Goal: Transaction & Acquisition: Purchase product/service

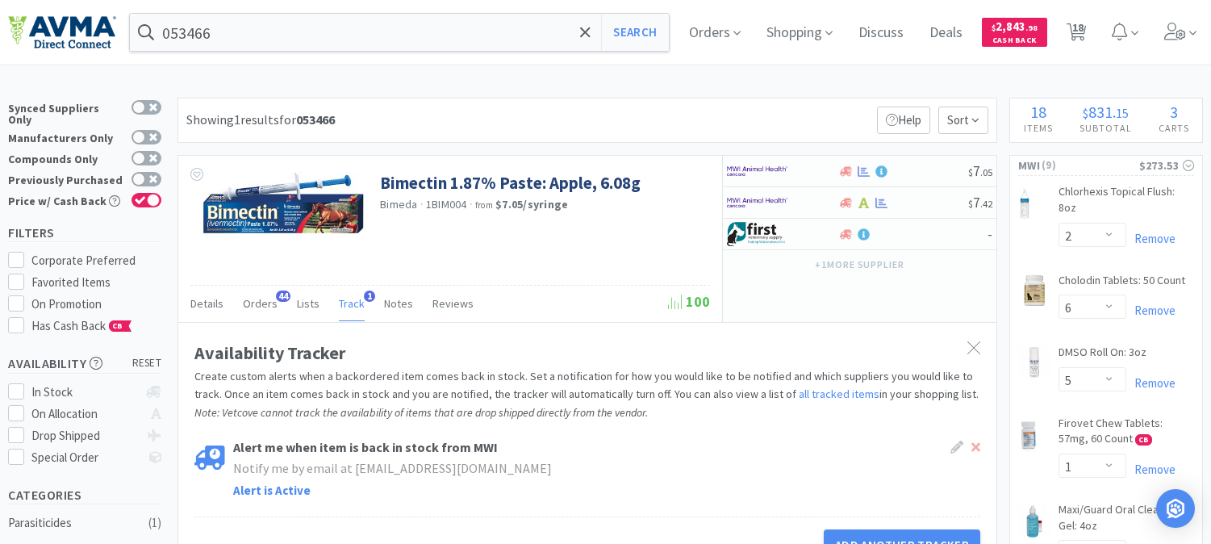
select select "2"
select select "6"
select select "5"
select select "1"
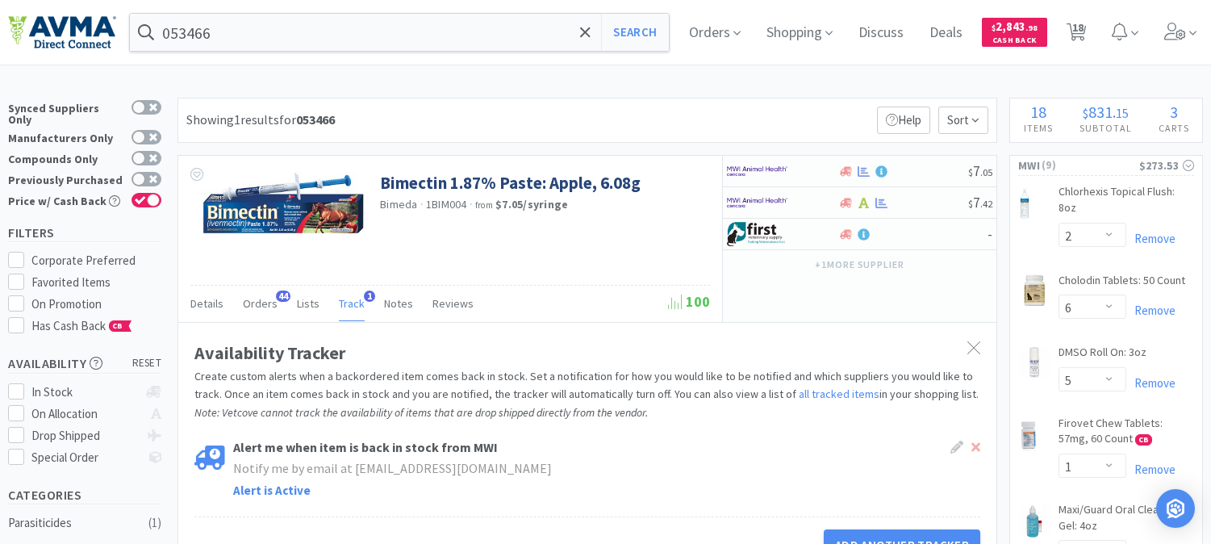
select select "2"
select select "1"
select select "10"
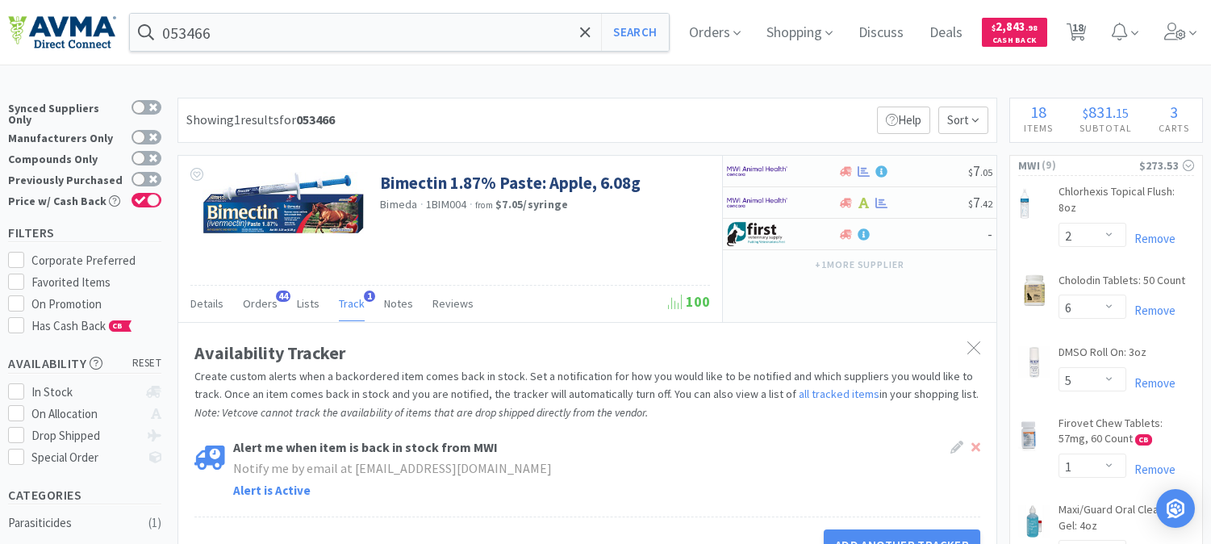
select select "2"
select select "3"
select select "2"
select select "1"
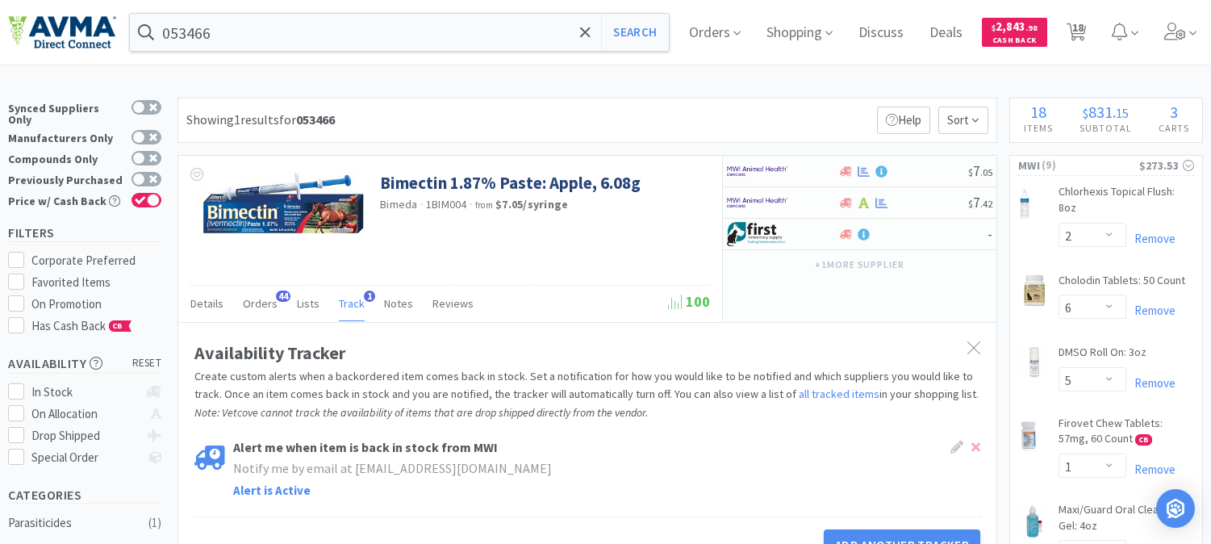
select select "1"
select select "2"
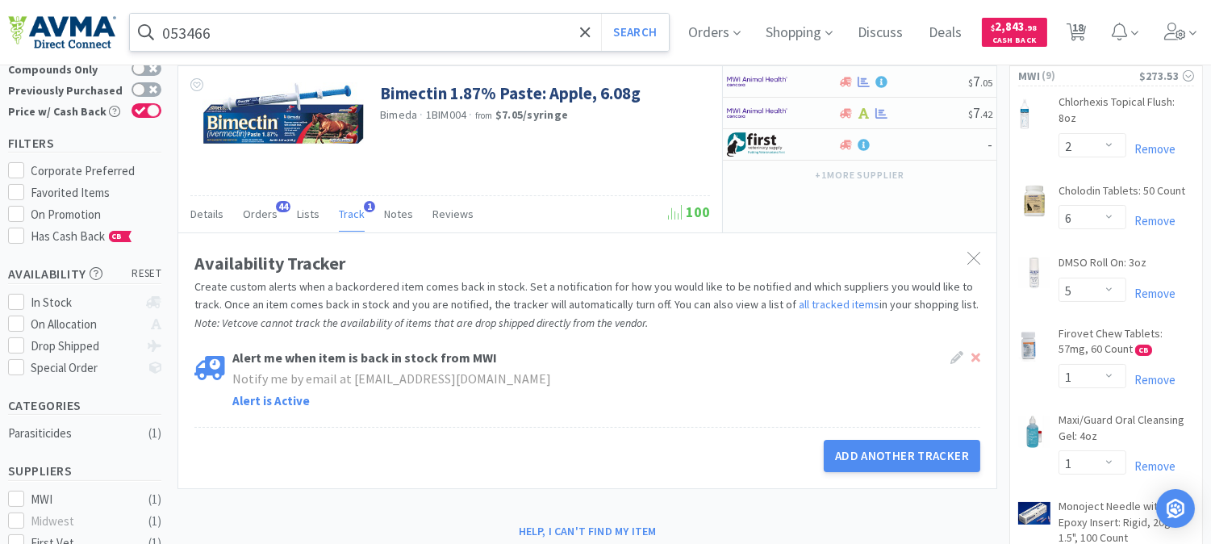
click at [291, 36] on input "053466" at bounding box center [399, 32] width 539 height 37
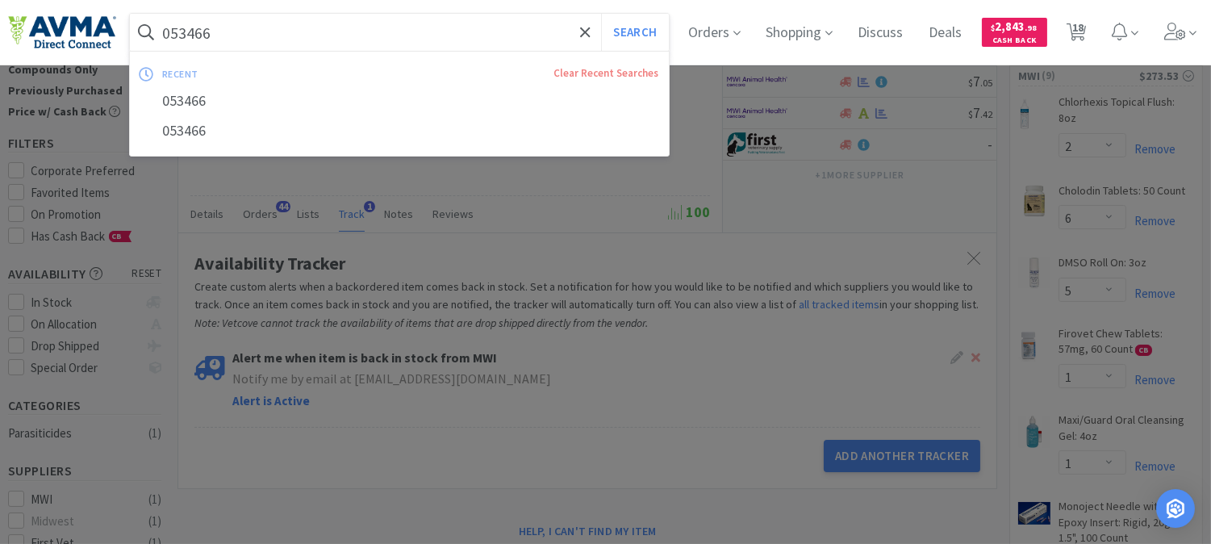
paste input "BUT66001"
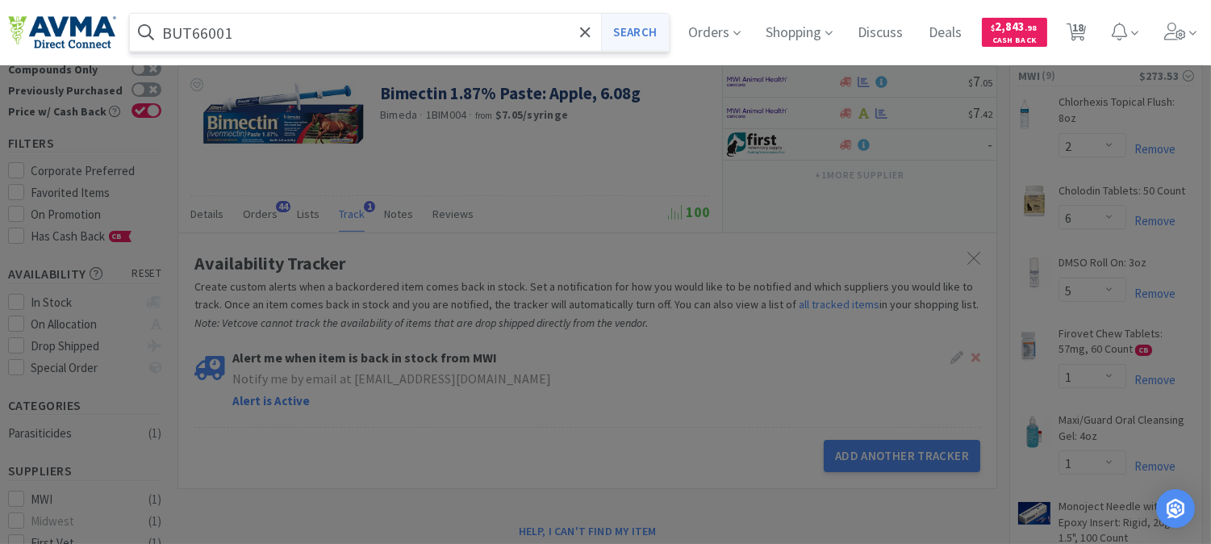
type input "BUT66001"
click at [657, 34] on button "Search" at bounding box center [634, 32] width 67 height 37
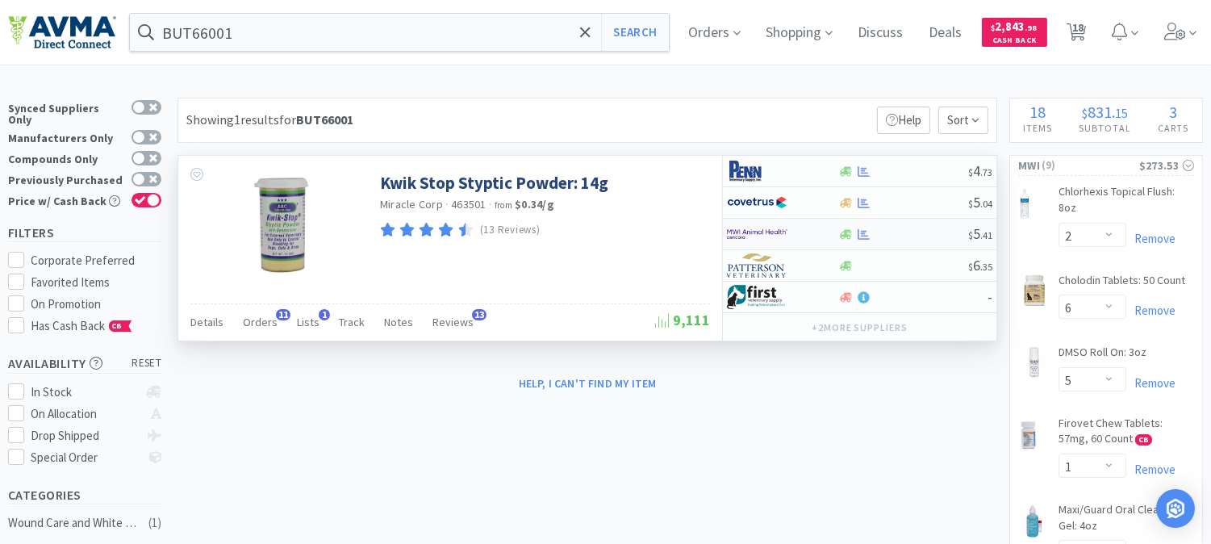
click at [775, 235] on img at bounding box center [757, 234] width 61 height 24
select select "1"
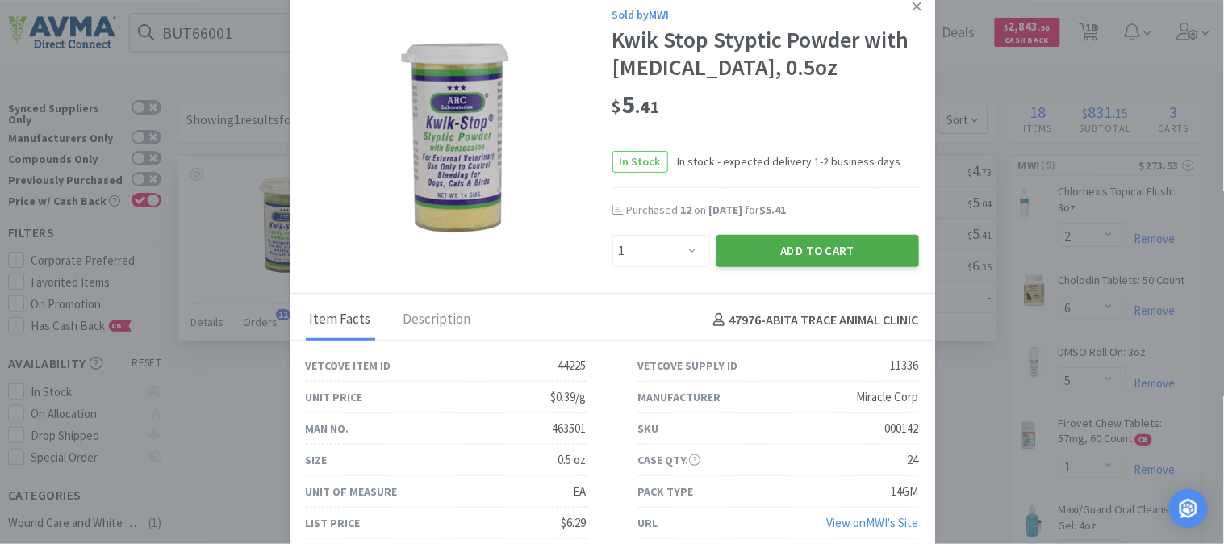
click at [805, 253] on button "Add to Cart" at bounding box center [817, 251] width 203 height 32
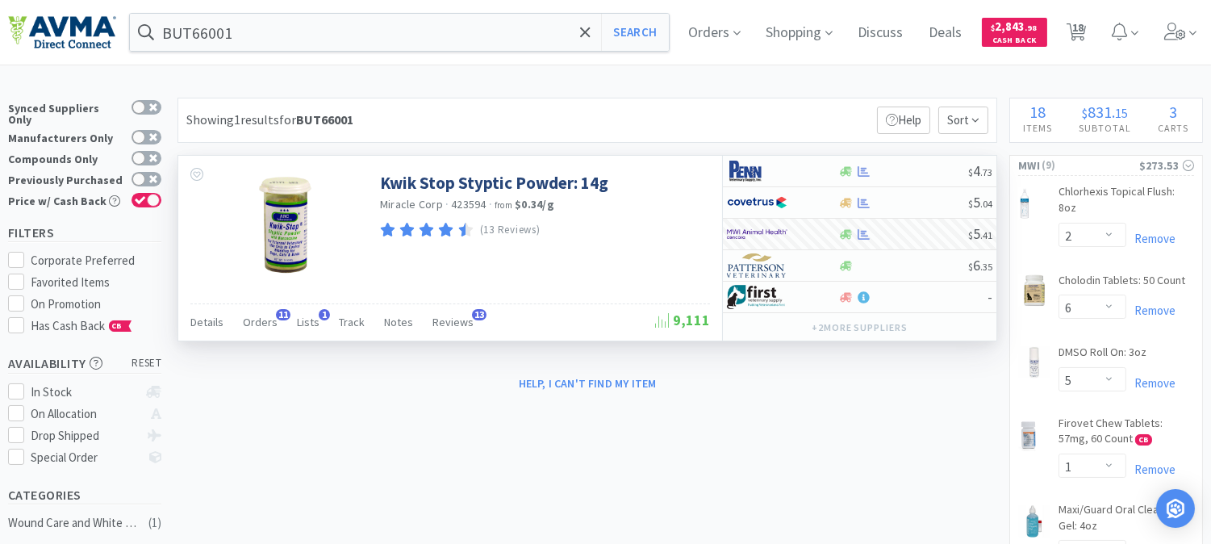
drag, startPoint x: 1100, startPoint y: 32, endPoint x: 1204, endPoint y: 92, distance: 120.0
click at [1093, 32] on span "18" at bounding box center [1076, 32] width 33 height 65
select select "2"
select select "6"
select select "5"
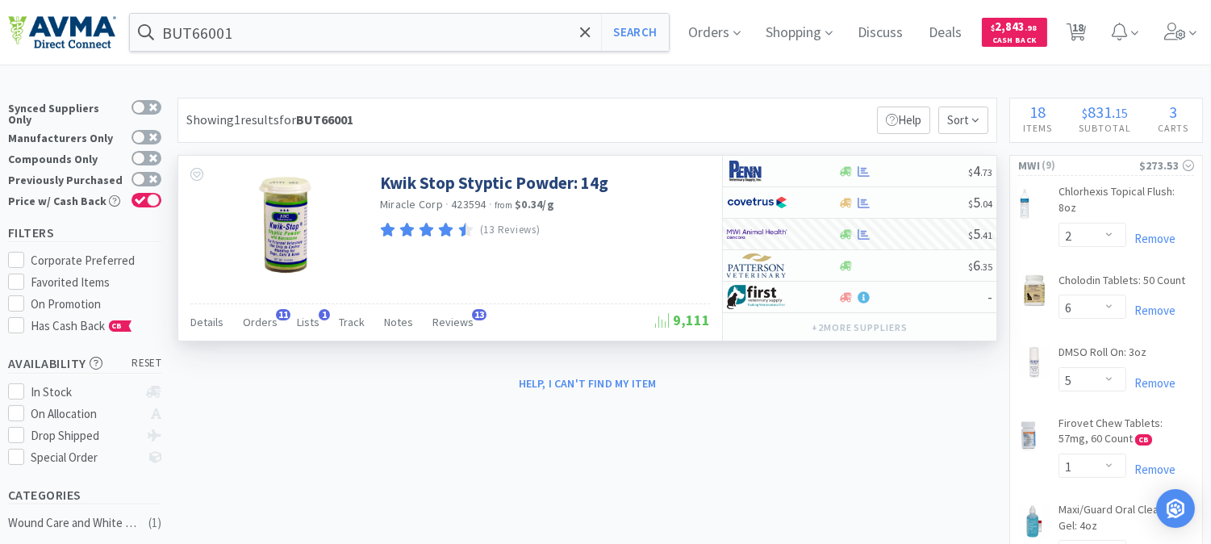
select select "1"
select select "2"
select select "1"
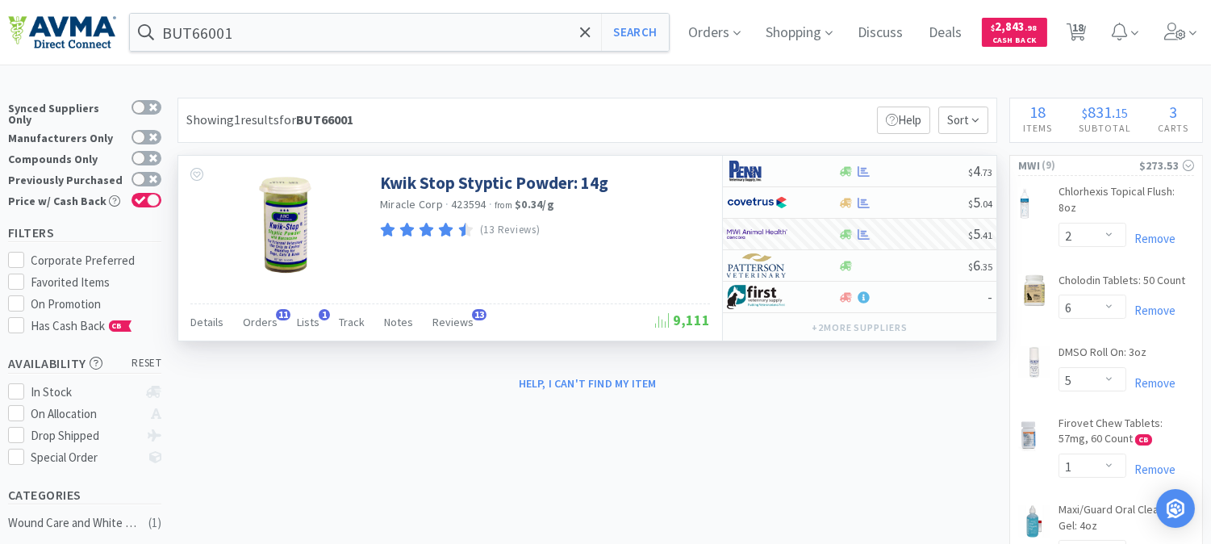
select select "1"
select select "10"
select select "2"
select select "3"
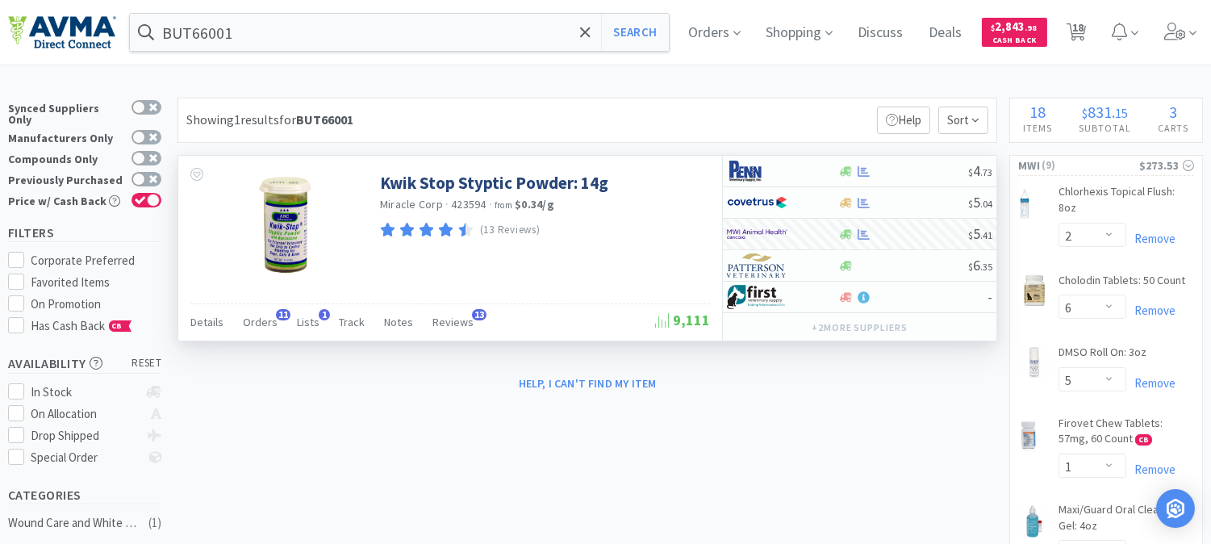
select select "2"
select select "1"
select select "2"
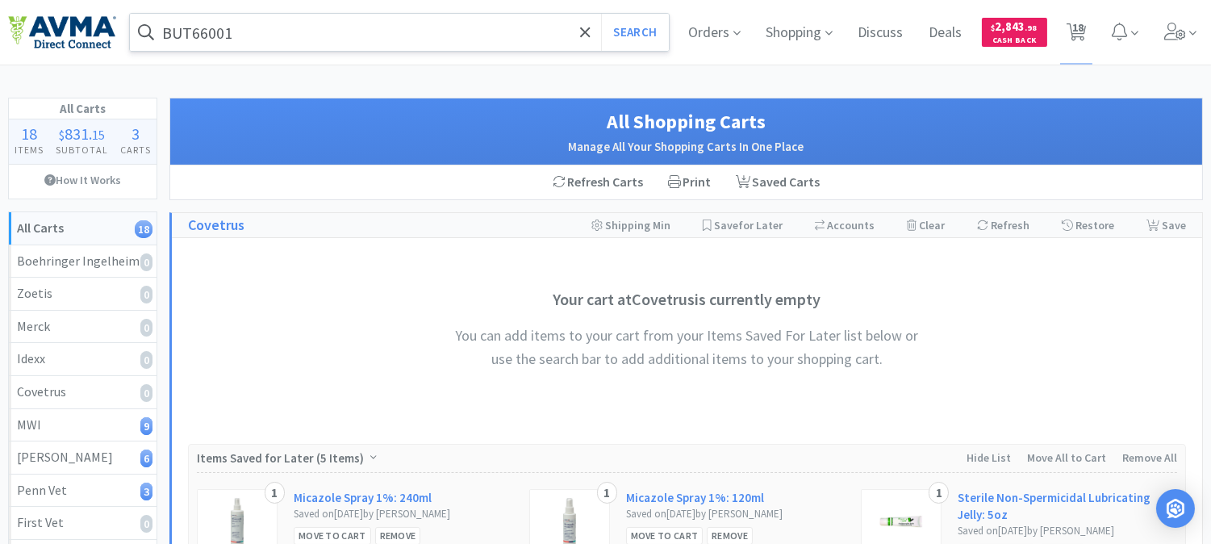
click at [352, 43] on input "BUT66001" at bounding box center [399, 32] width 539 height 37
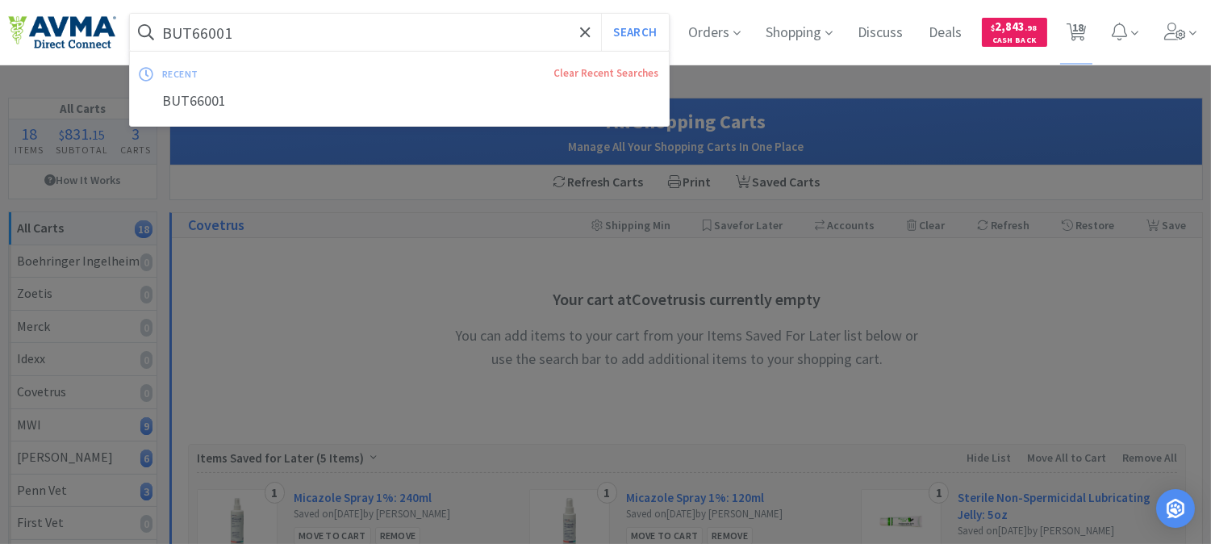
paste input "053548"
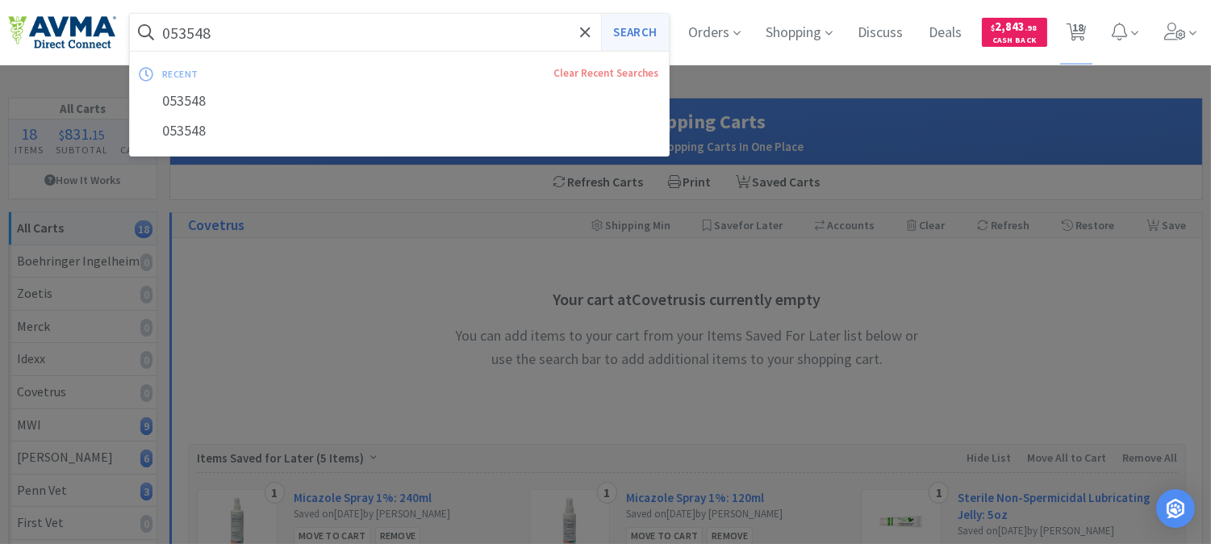
type input "053548"
click at [646, 34] on button "Search" at bounding box center [634, 32] width 67 height 37
select select "2"
select select "6"
select select "5"
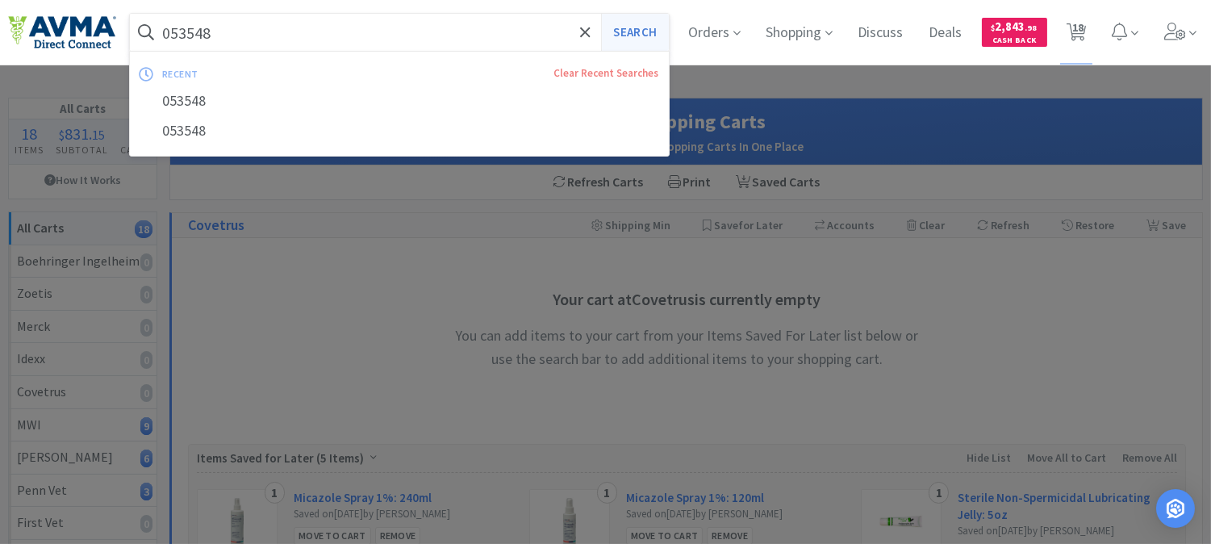
select select "1"
select select "2"
select select "1"
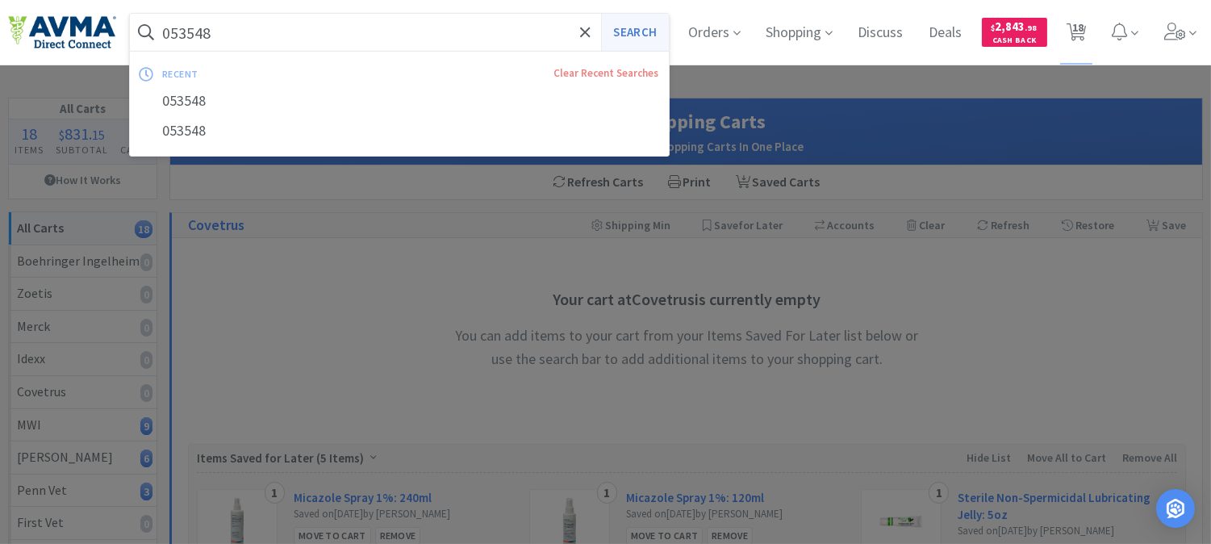
select select "1"
select select "10"
select select "2"
select select "3"
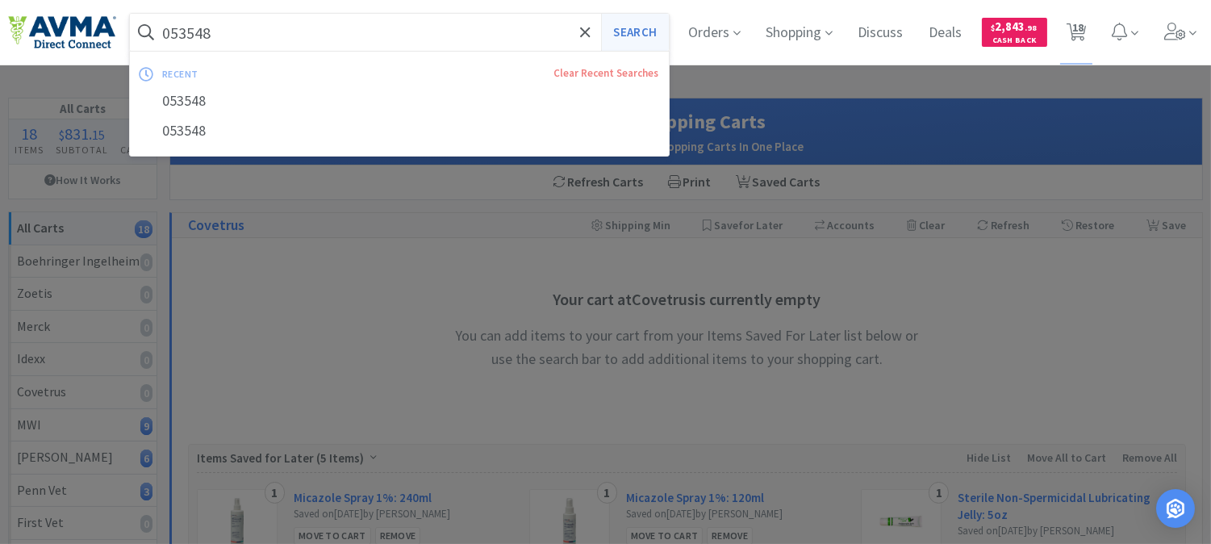
select select "2"
select select "1"
select select "2"
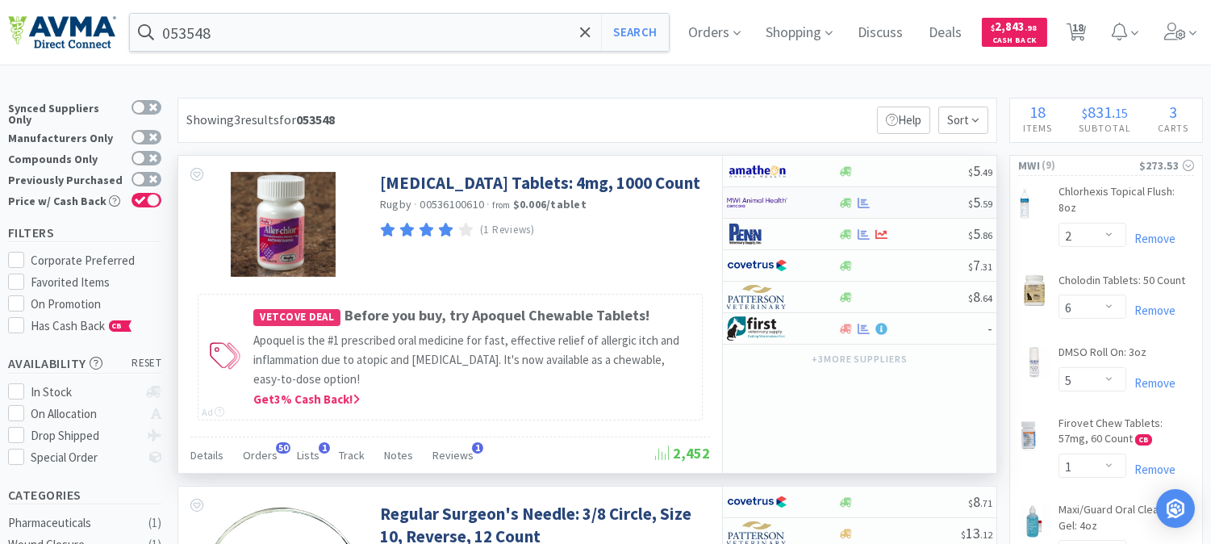
click at [752, 204] on img at bounding box center [757, 202] width 61 height 24
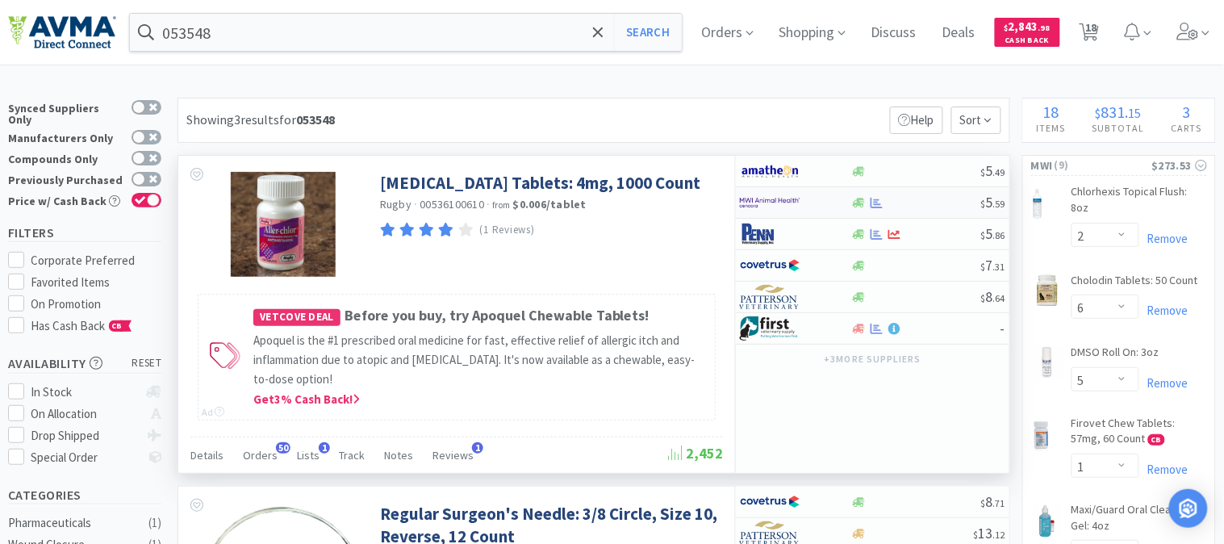
select select "1"
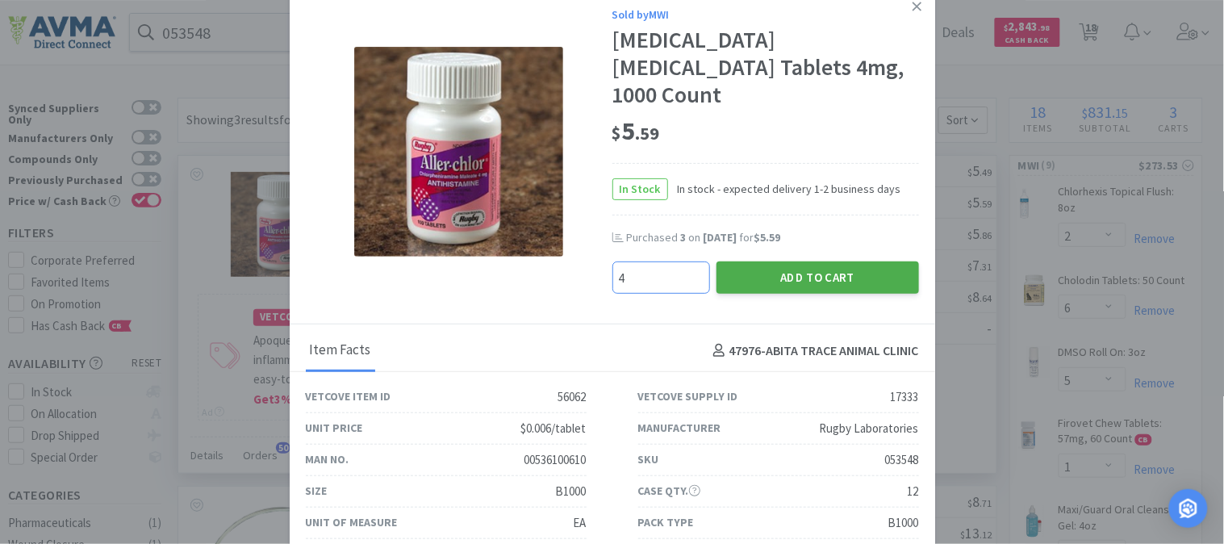
type input "4"
click at [779, 274] on button "Add to Cart" at bounding box center [817, 277] width 203 height 32
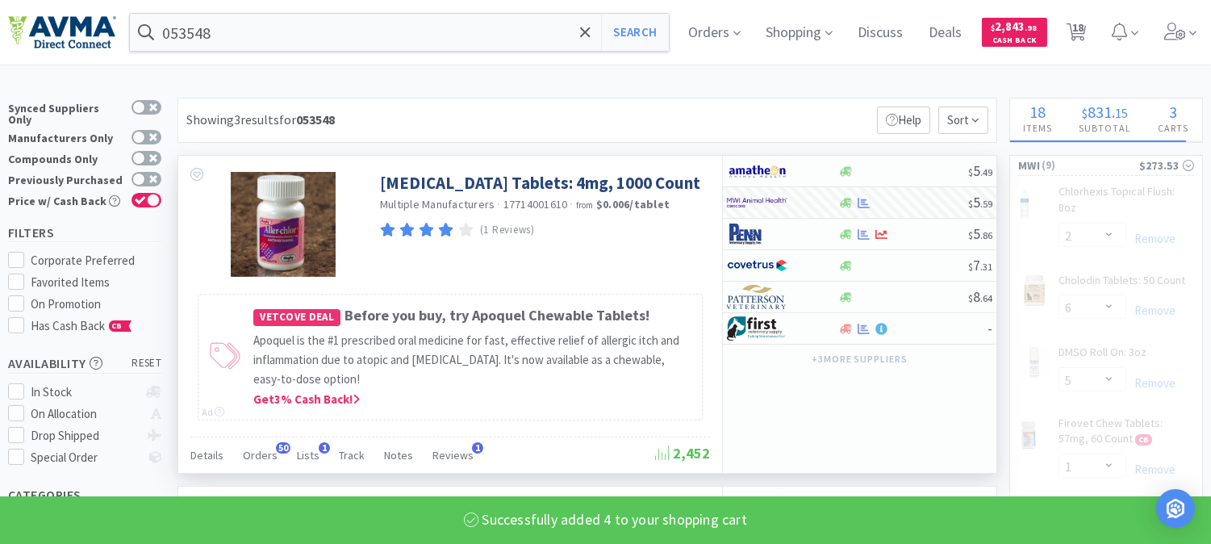
select select "4"
select select "6"
select select "5"
select select "1"
select select "2"
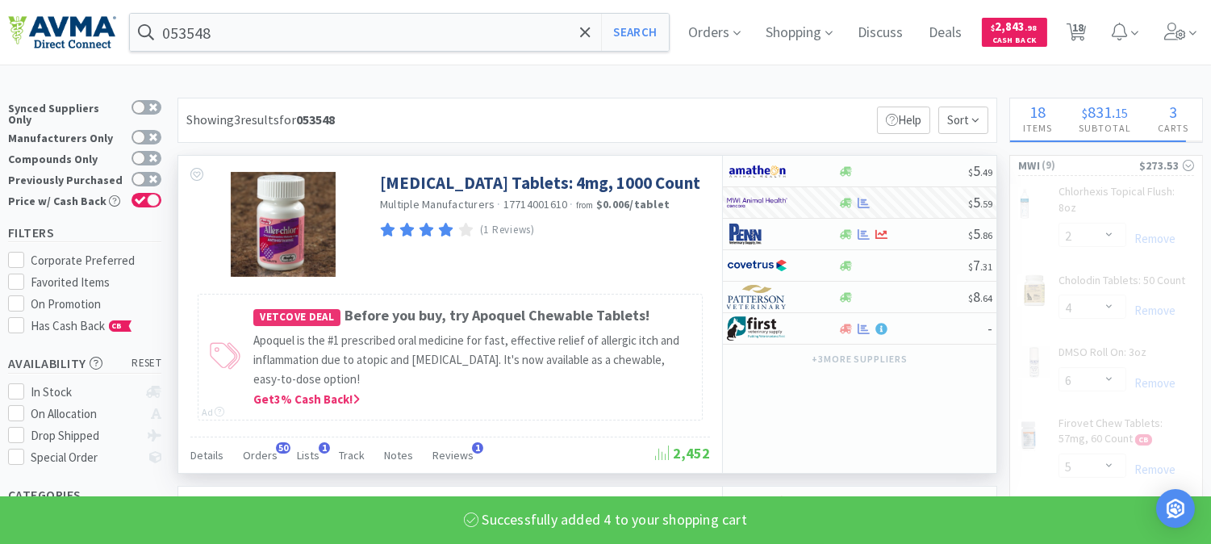
select select "1"
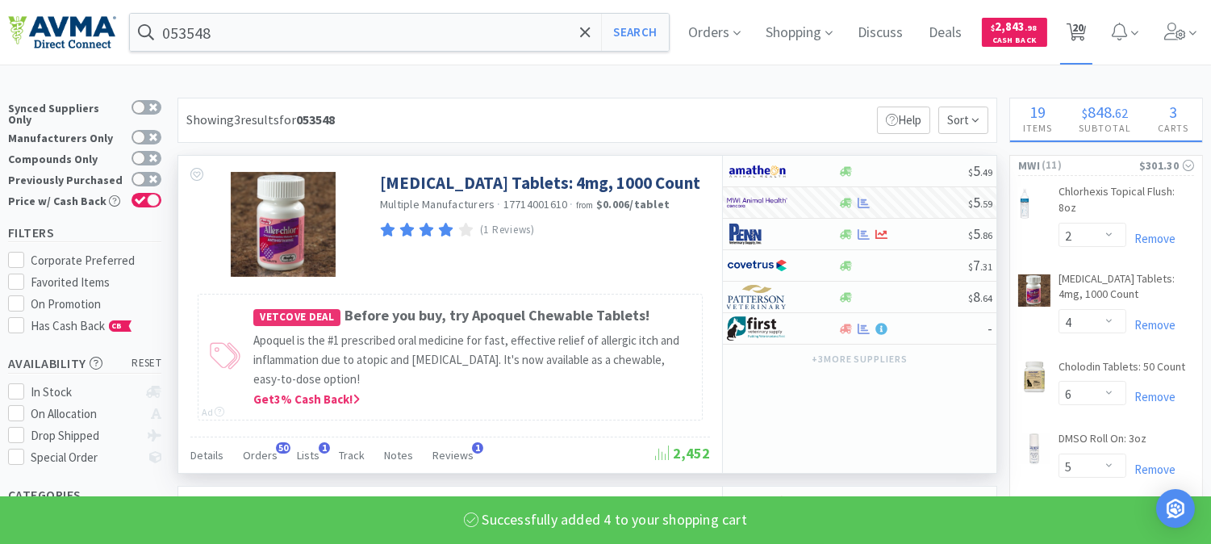
click at [1084, 32] on span "20" at bounding box center [1077, 27] width 11 height 65
select select "2"
select select "4"
select select "6"
select select "5"
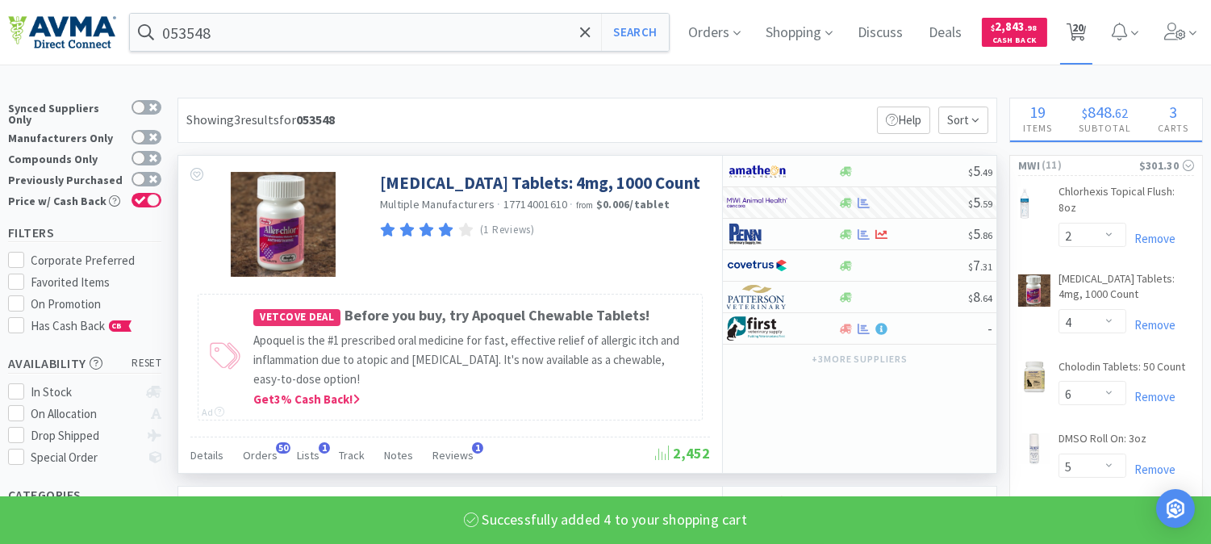
select select "1"
select select "2"
select select "1"
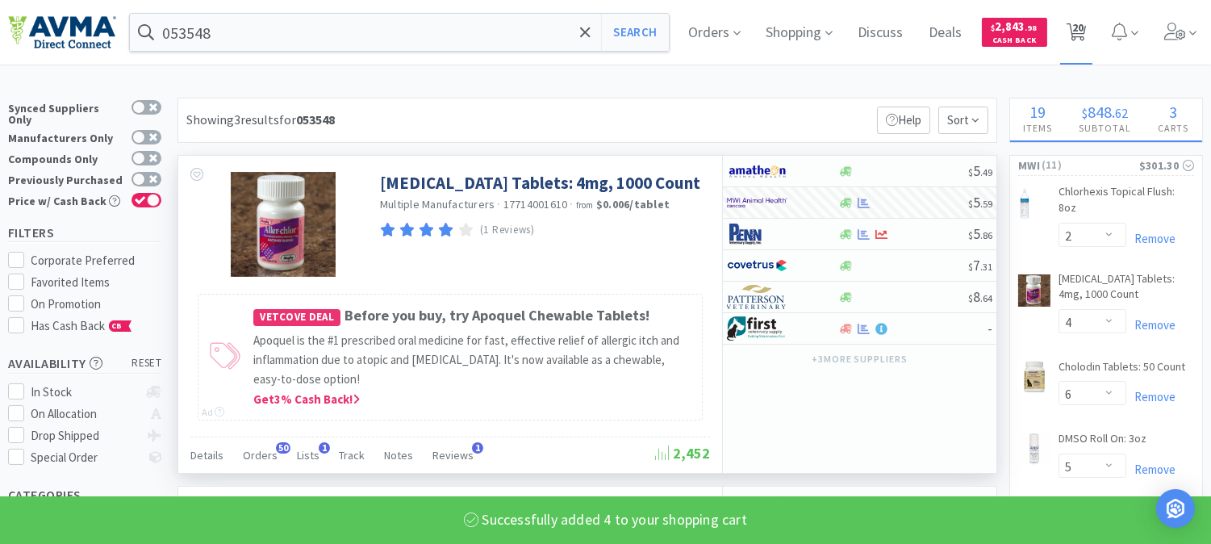
select select "1"
select select "10"
select select "2"
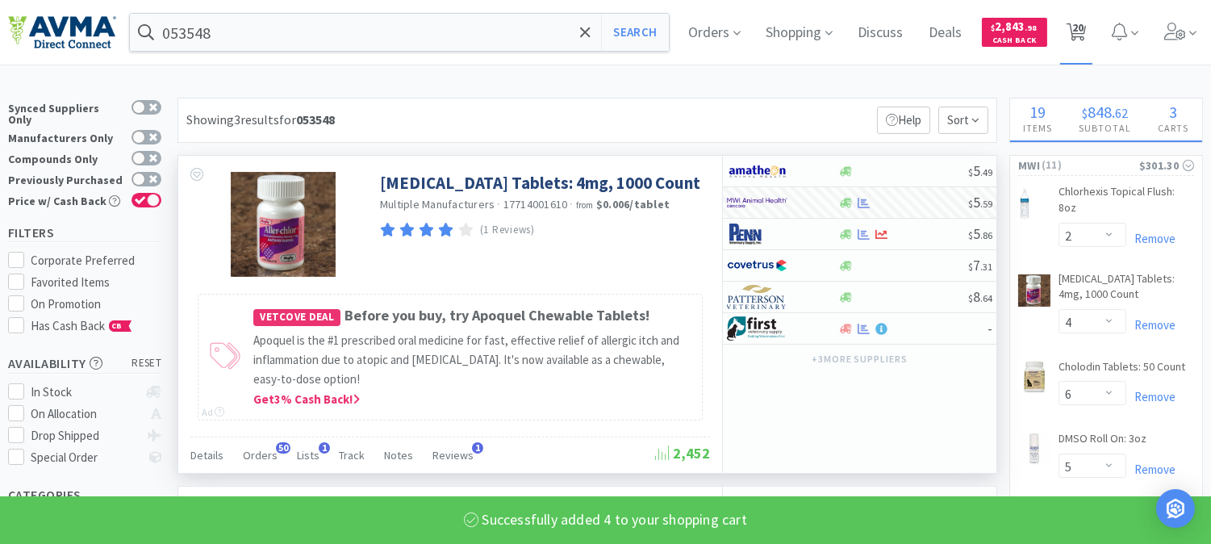
select select "3"
select select "2"
select select "1"
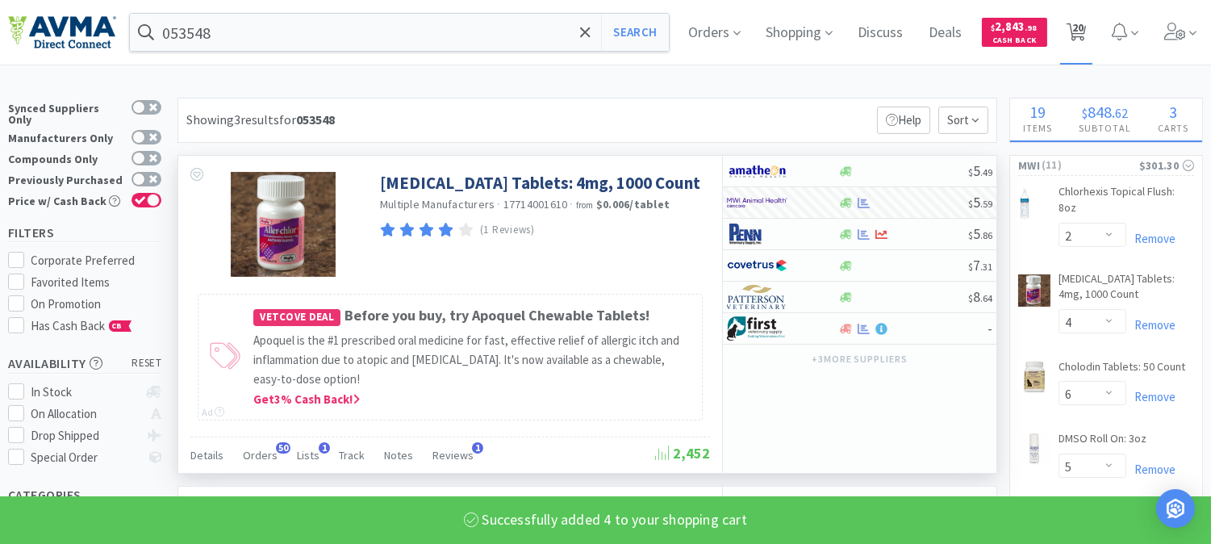
select select "2"
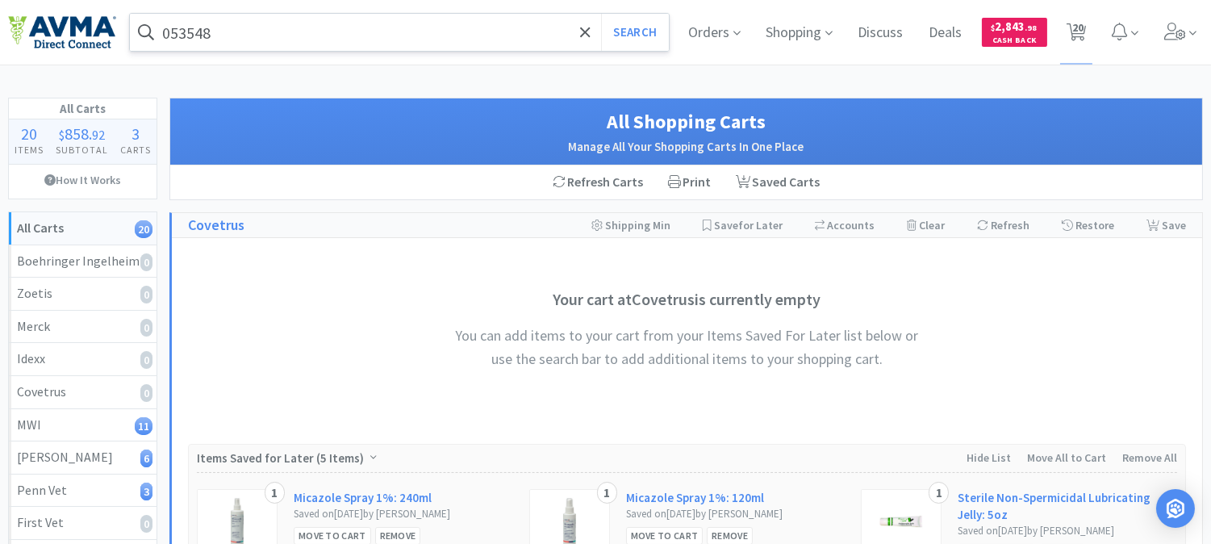
click at [341, 44] on input "053548" at bounding box center [399, 32] width 539 height 37
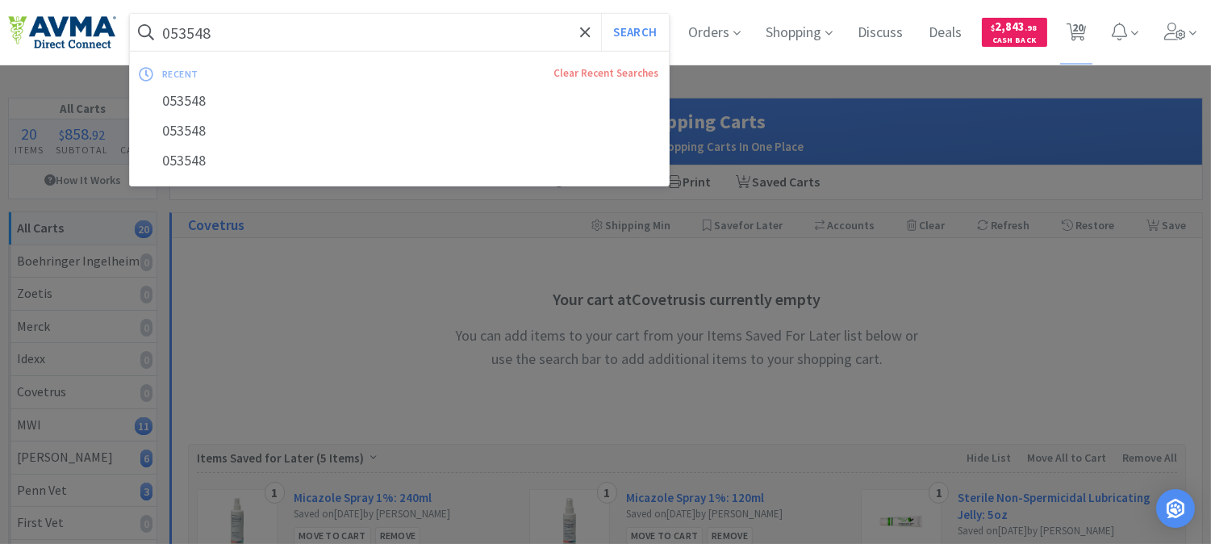
paste input "510079"
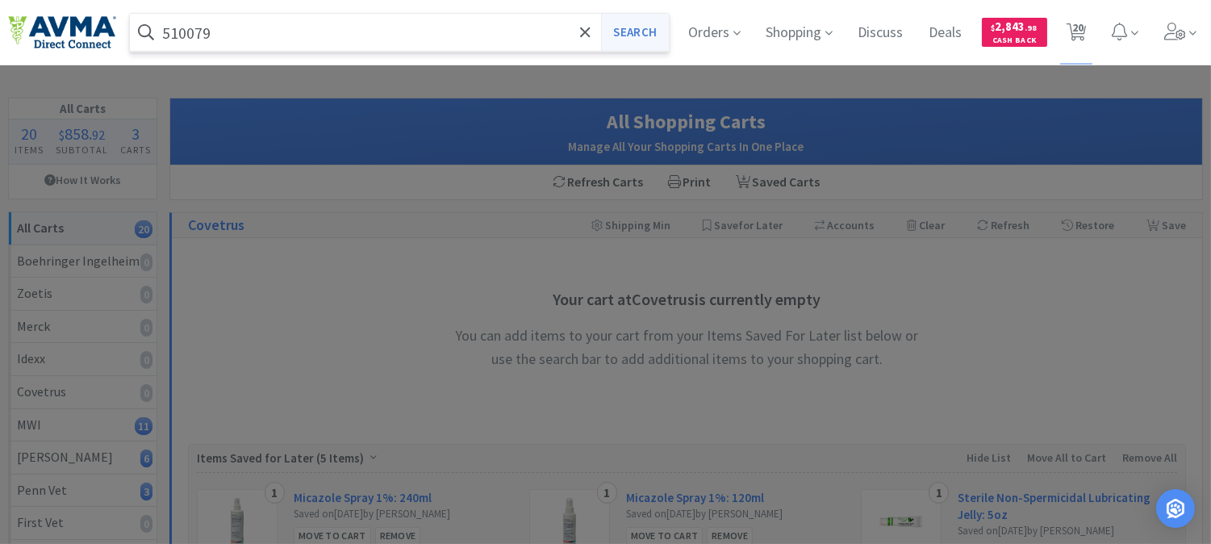
type input "510079"
click at [620, 40] on button "Search" at bounding box center [634, 32] width 67 height 37
select select "2"
select select "4"
select select "6"
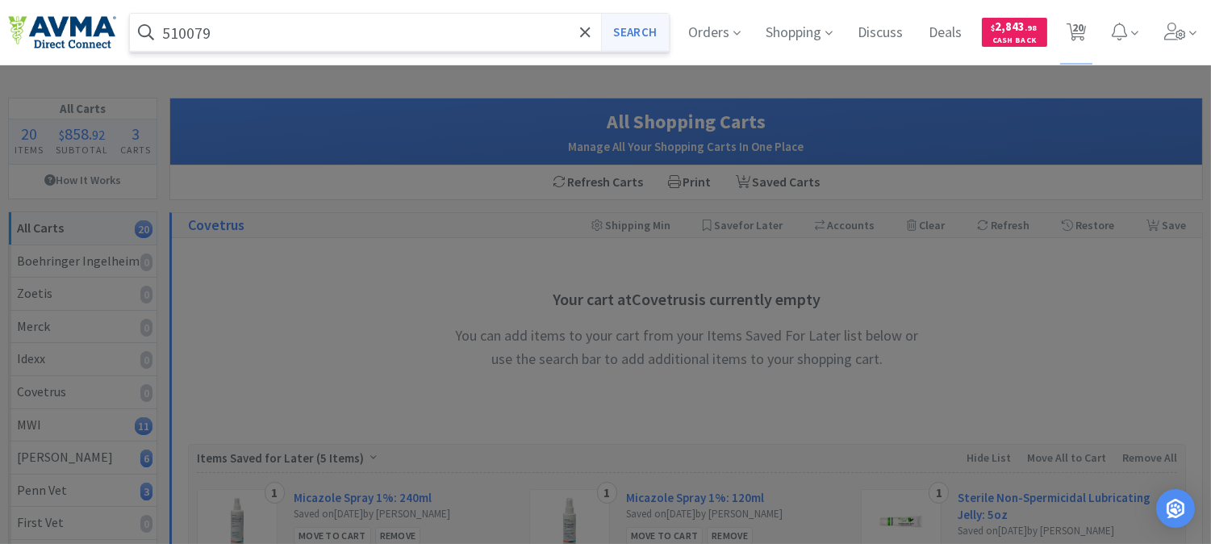
select select "5"
select select "1"
select select "2"
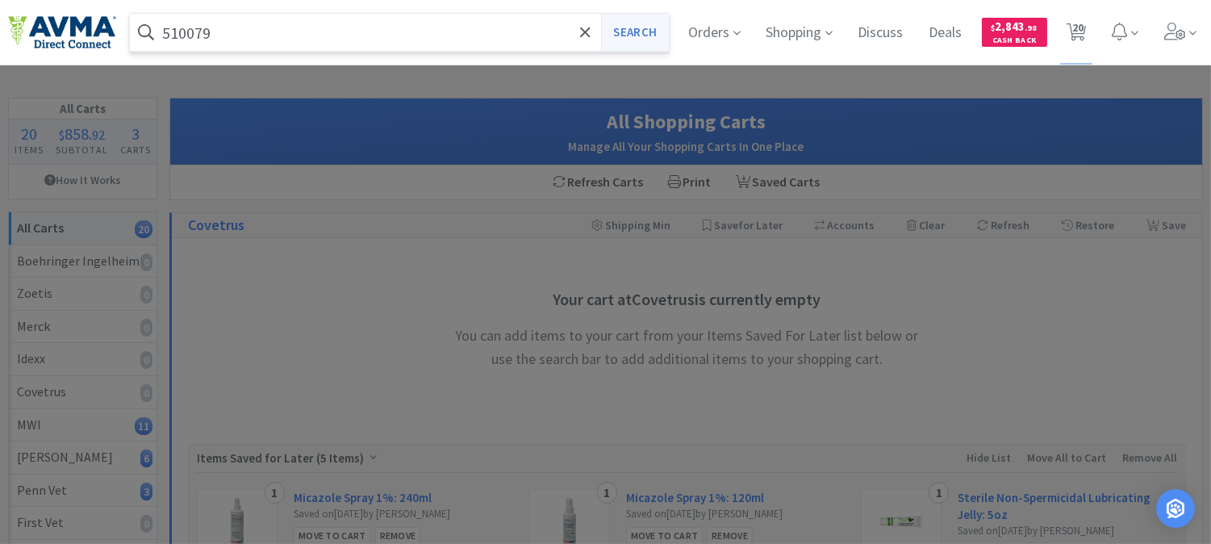
select select "1"
select select "10"
select select "2"
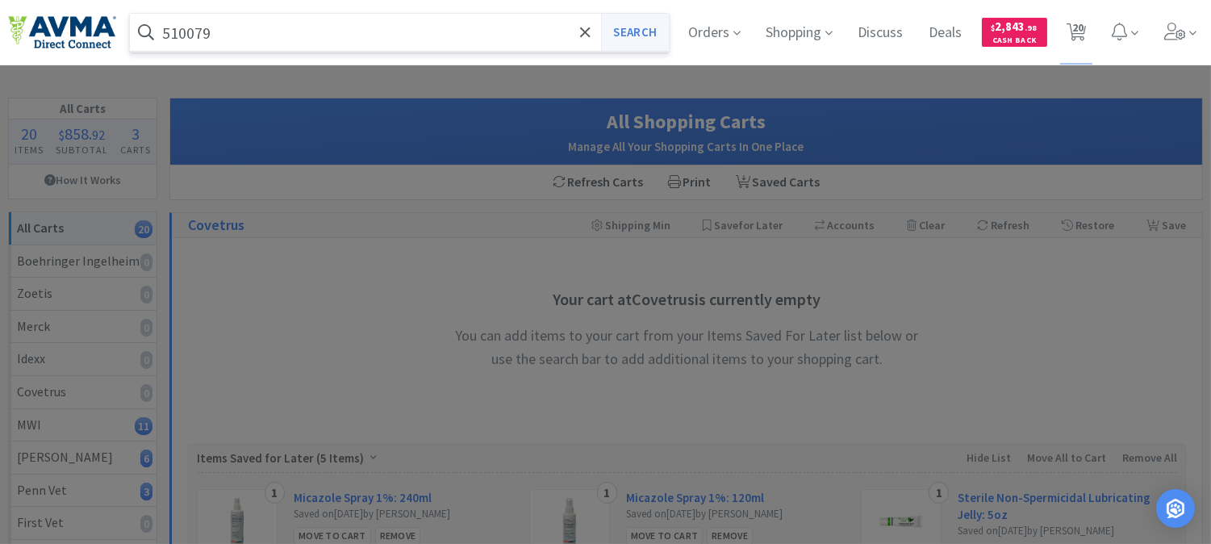
select select "2"
select select "3"
select select "2"
select select "1"
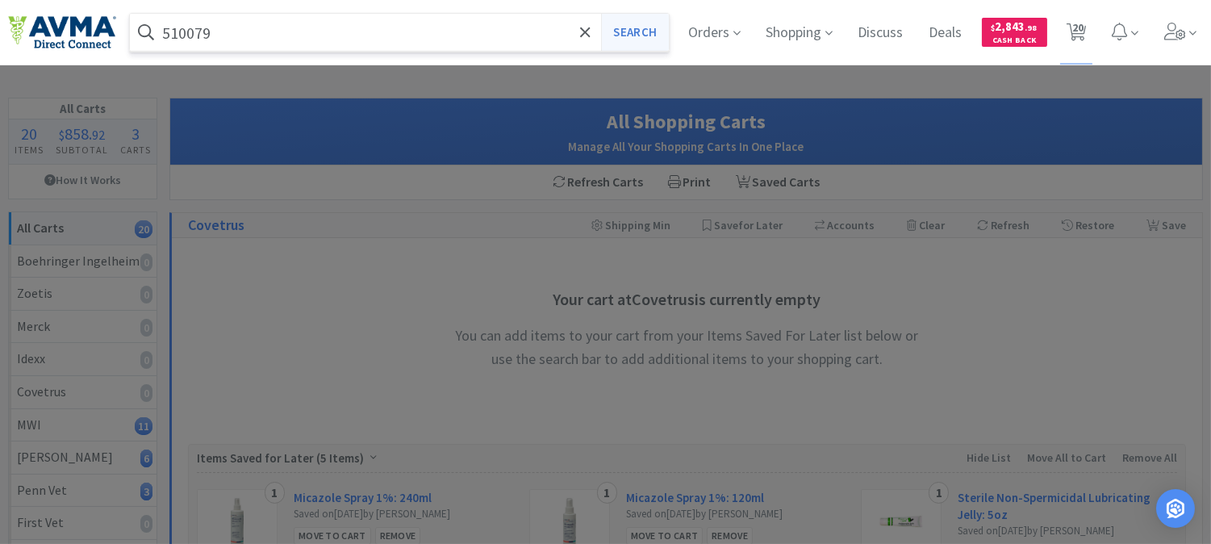
select select "1"
select select "2"
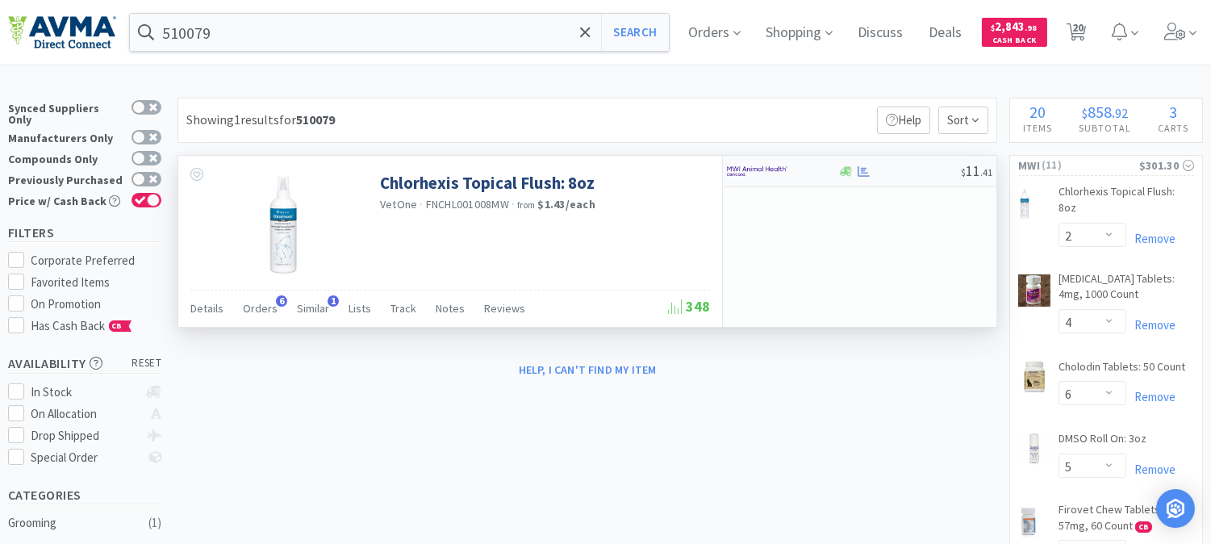
click at [752, 173] on img at bounding box center [757, 171] width 61 height 24
select select "1"
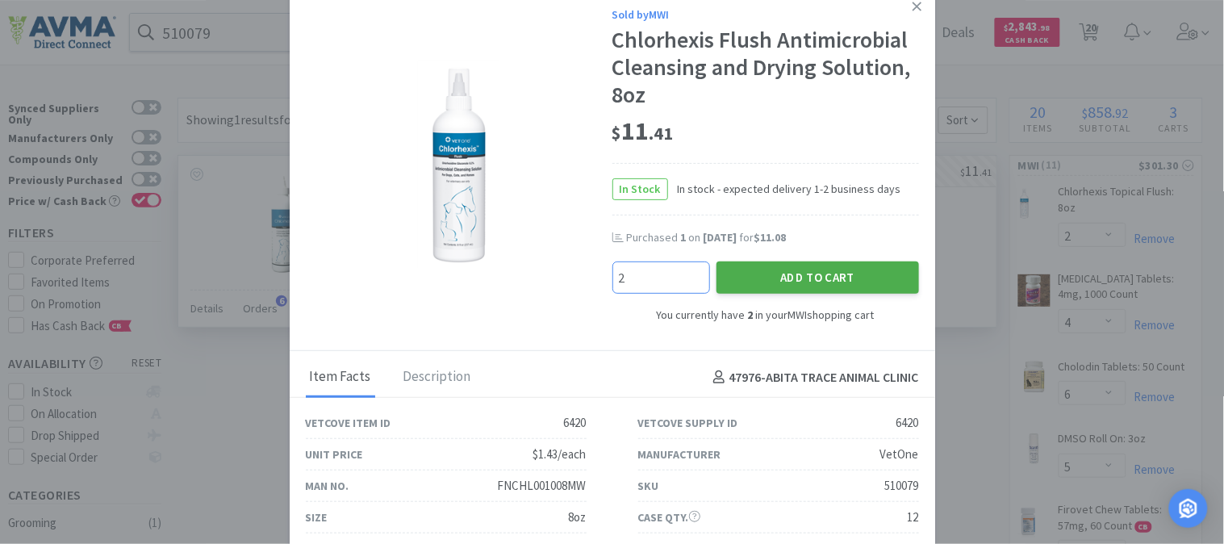
type input "2"
click at [803, 272] on button "Add to Cart" at bounding box center [817, 277] width 203 height 32
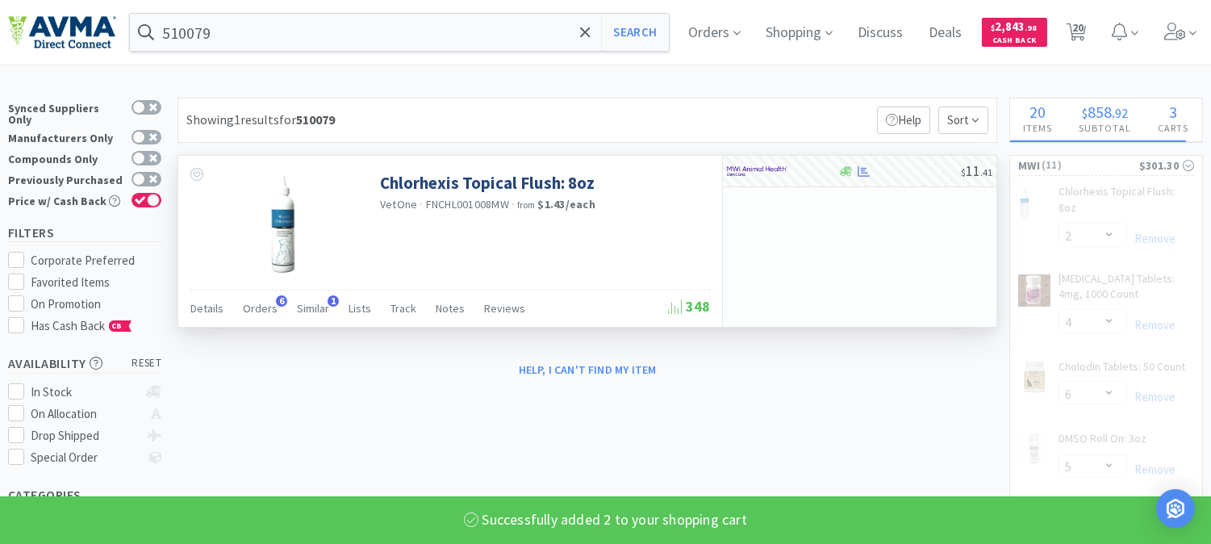
select select "4"
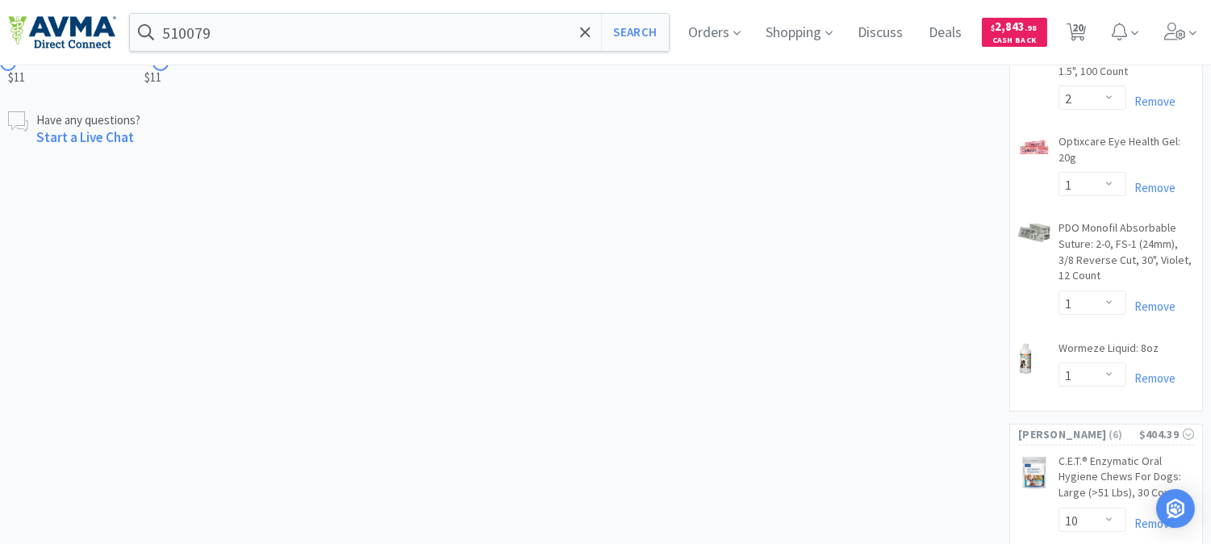
scroll to position [627, 0]
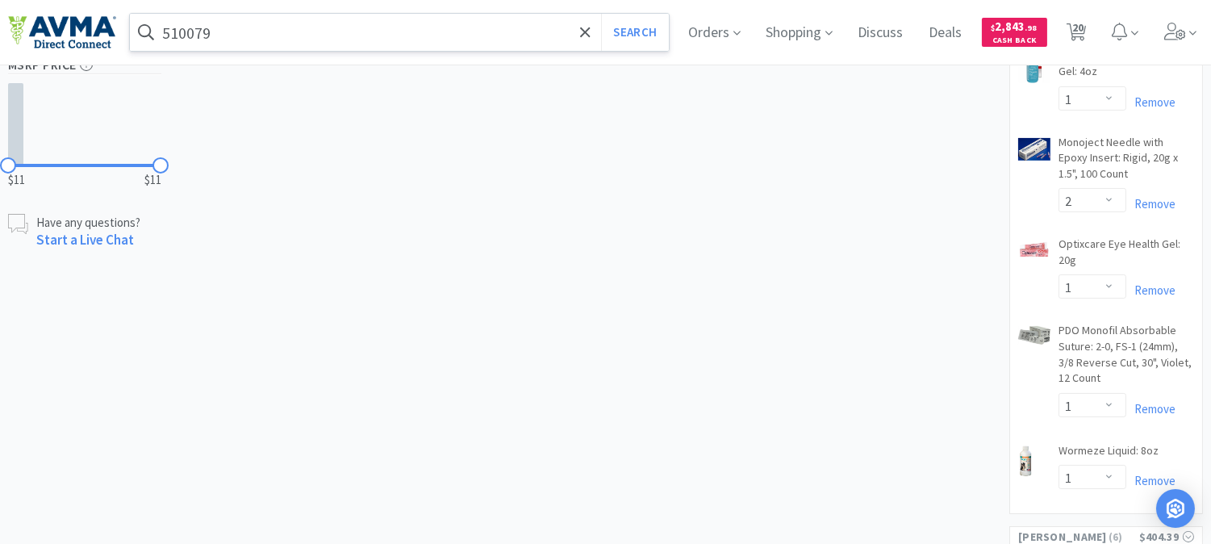
click at [262, 38] on input "510079" at bounding box center [399, 32] width 539 height 37
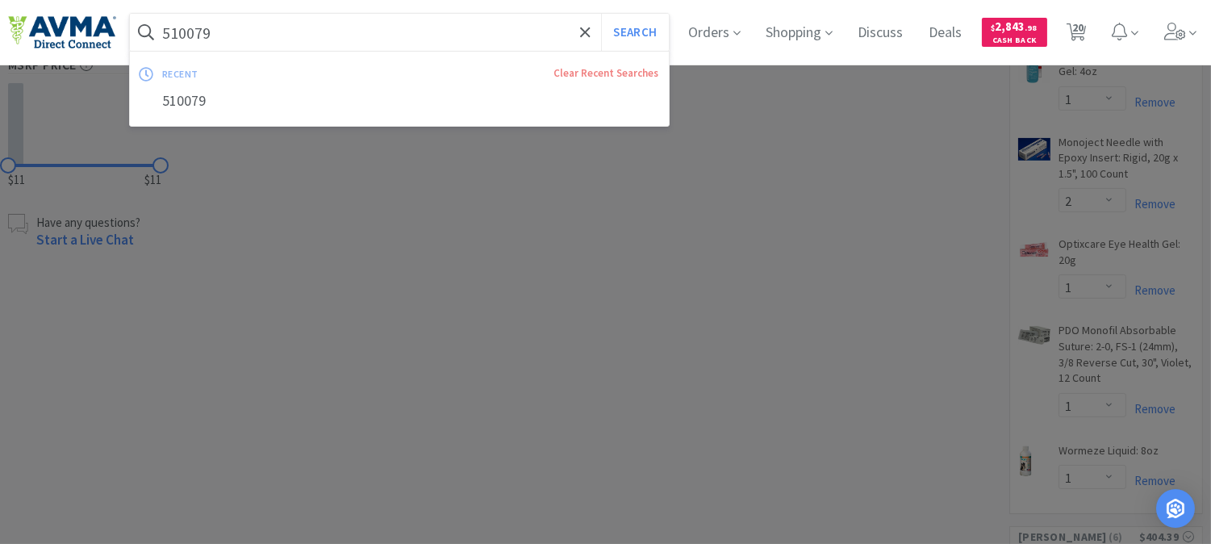
paste input "11996"
type input "119969"
click at [623, 30] on button "Search" at bounding box center [634, 32] width 67 height 37
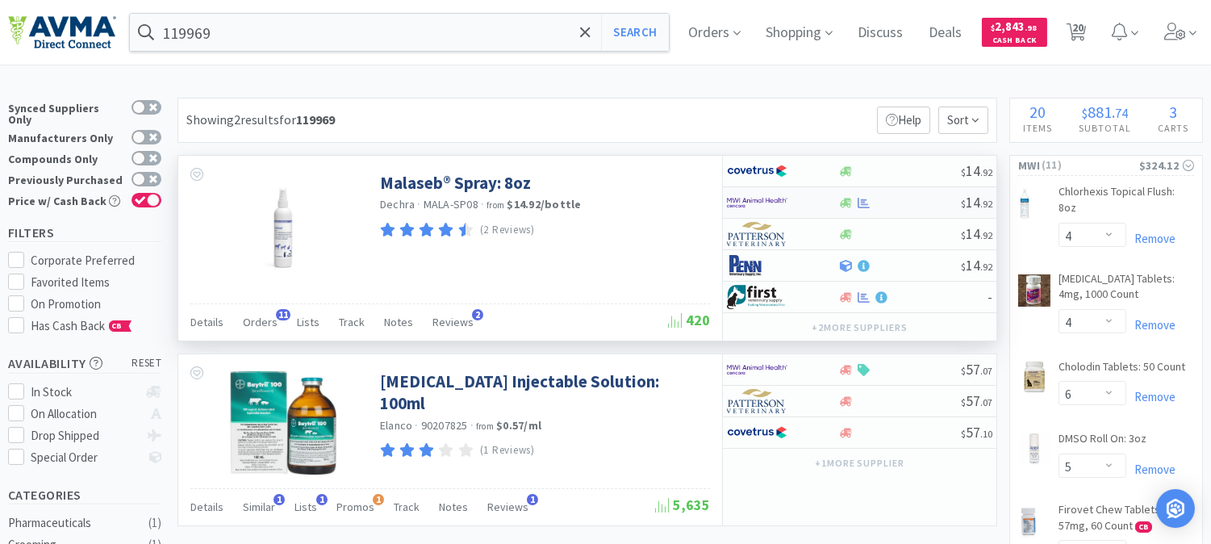
click at [749, 203] on img at bounding box center [757, 202] width 61 height 24
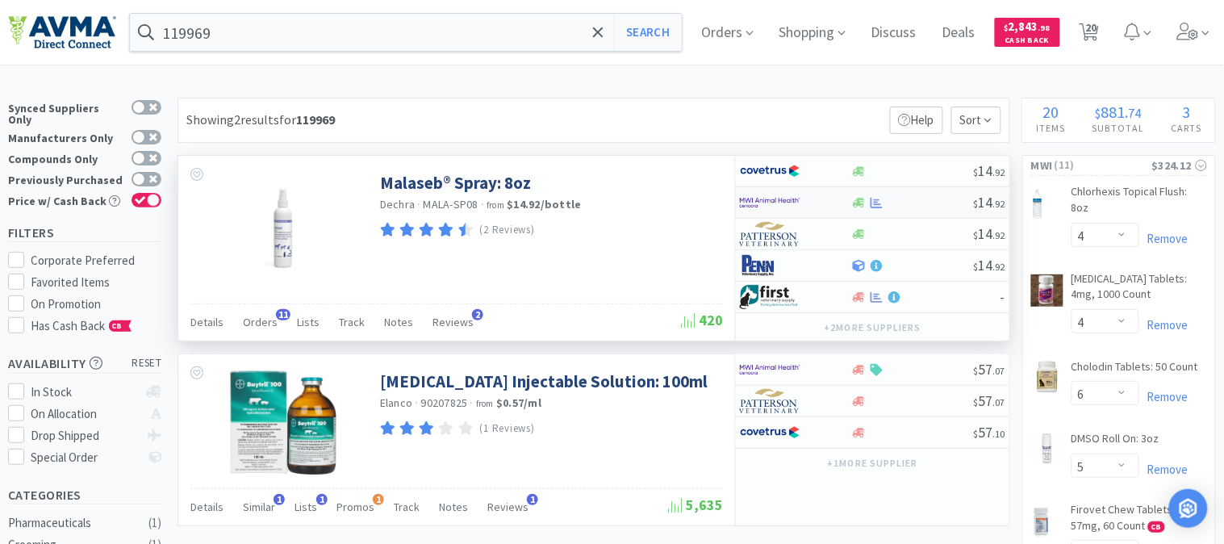
select select "1"
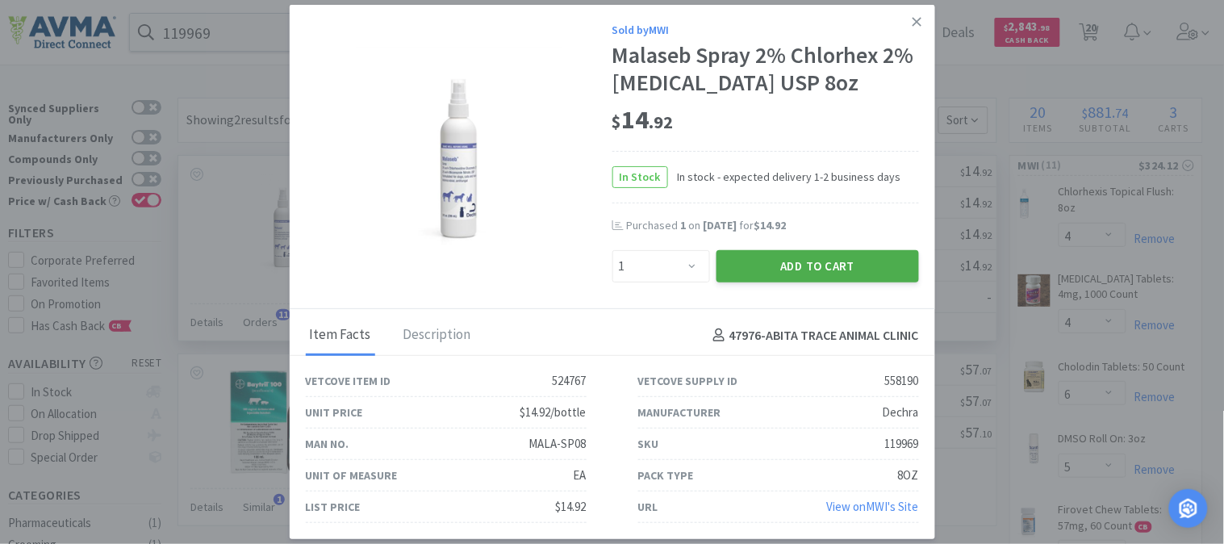
click at [821, 272] on button "Add to Cart" at bounding box center [817, 266] width 203 height 32
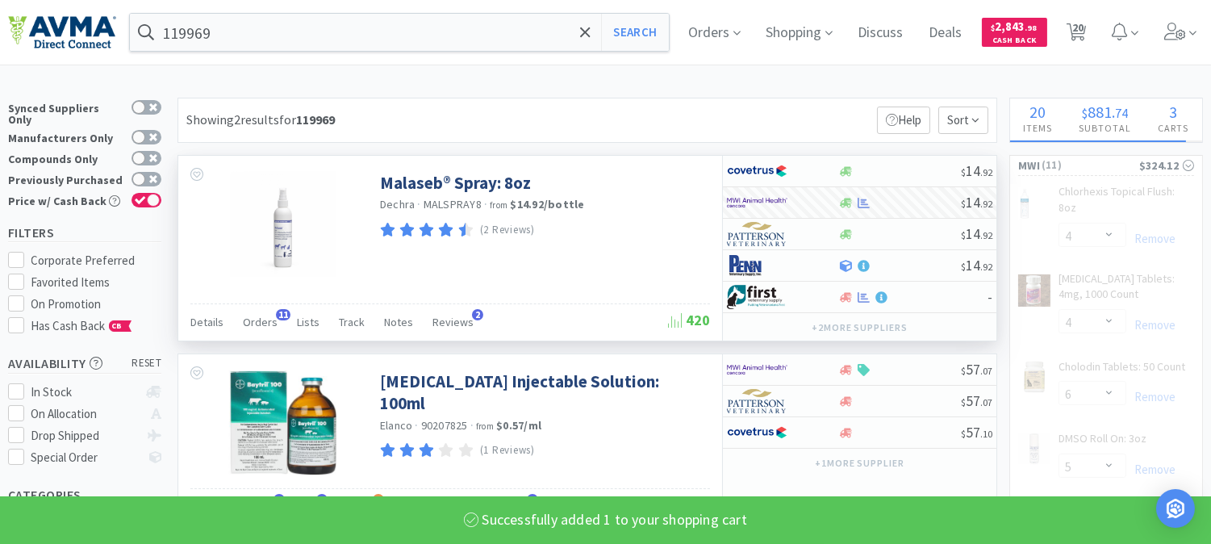
select select "1"
select select "2"
select select "1"
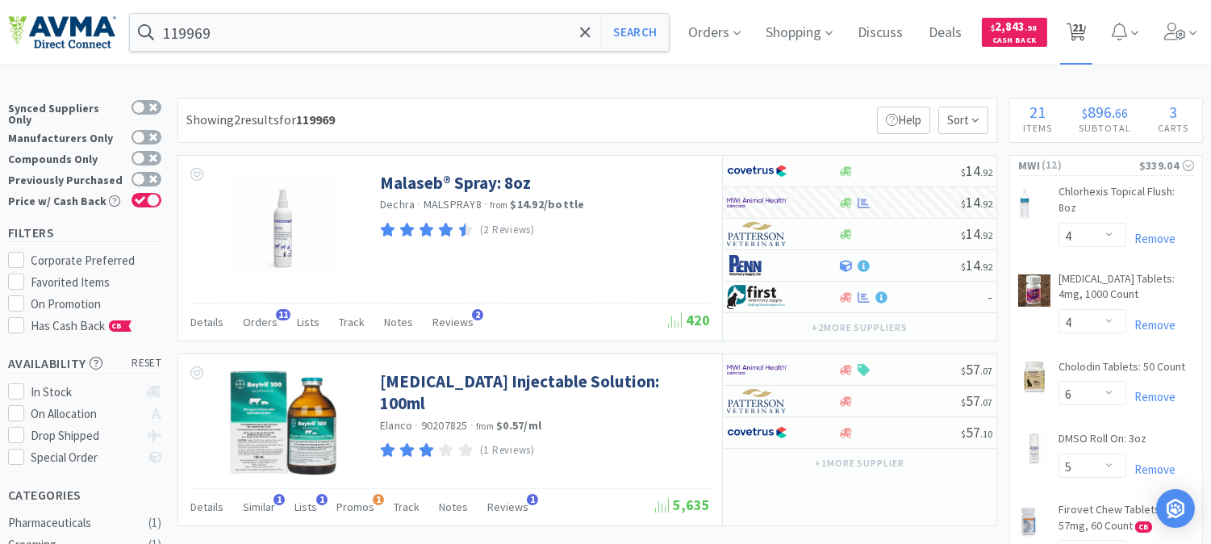
click at [1084, 27] on span "21" at bounding box center [1077, 27] width 11 height 65
select select "4"
select select "6"
select select "5"
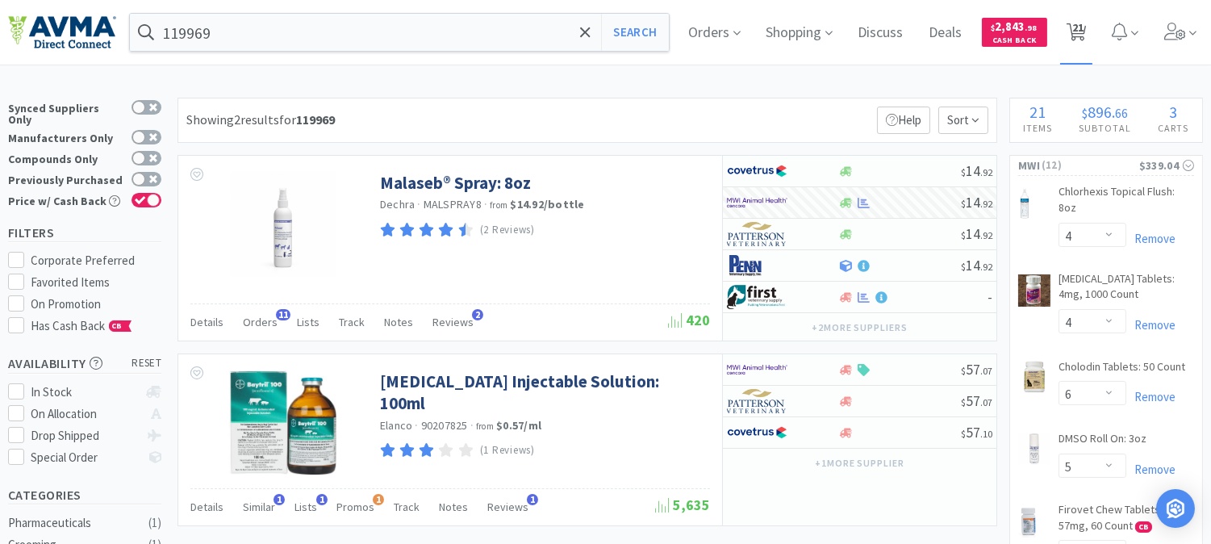
select select "1"
select select "2"
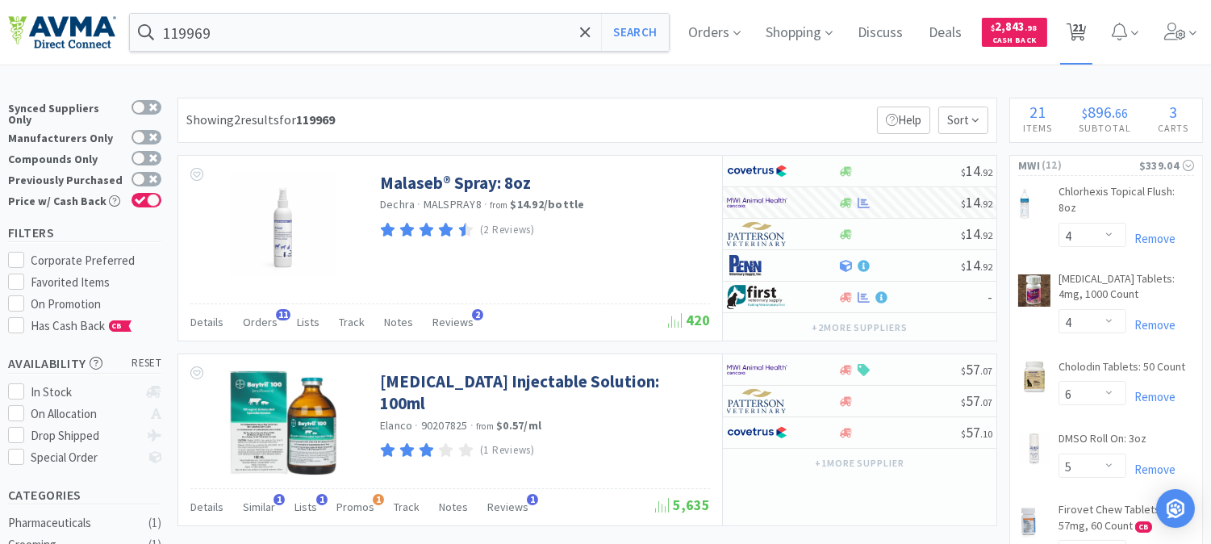
select select "1"
select select "10"
select select "2"
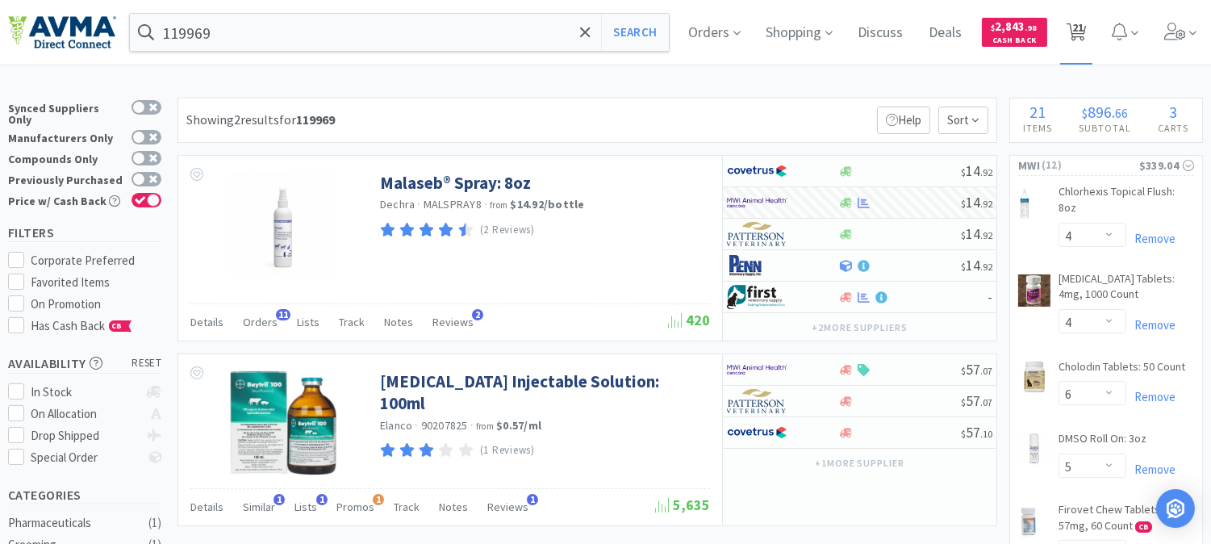
select select "2"
select select "3"
select select "2"
select select "1"
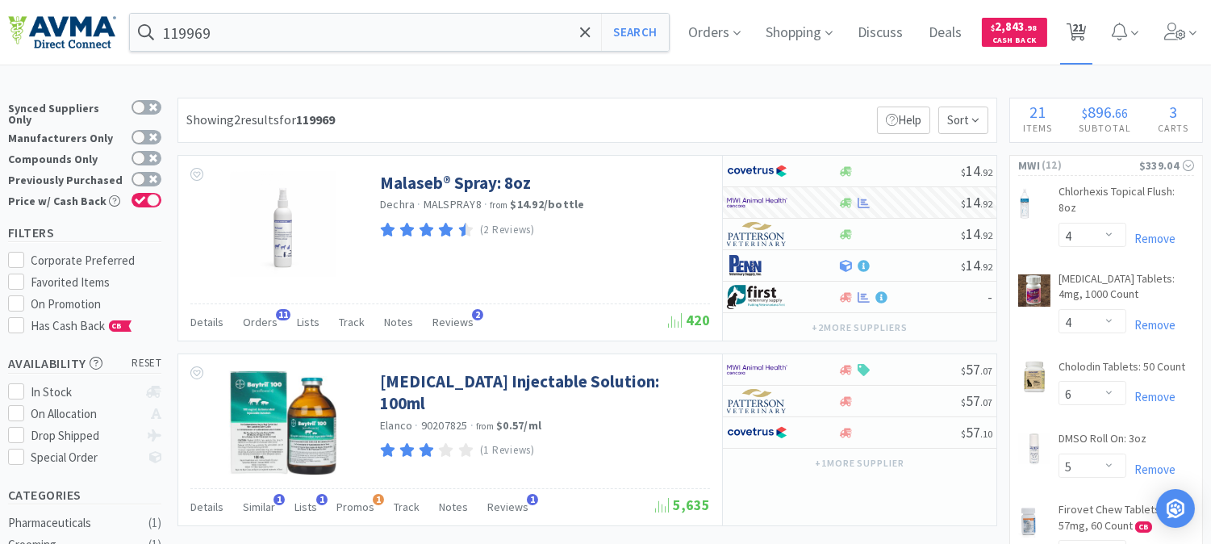
select select "1"
select select "2"
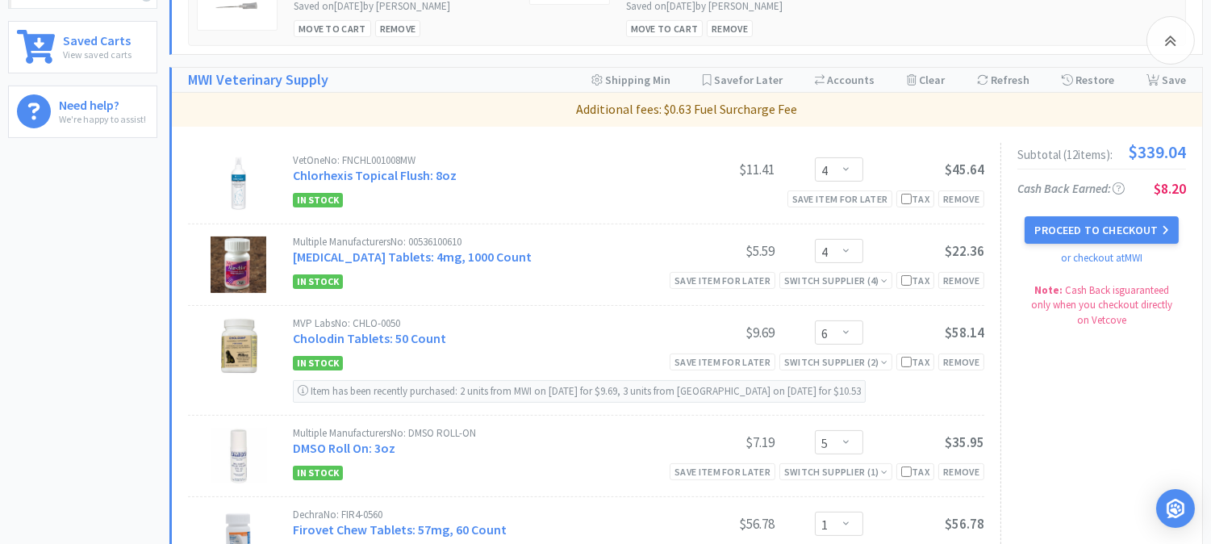
scroll to position [627, 0]
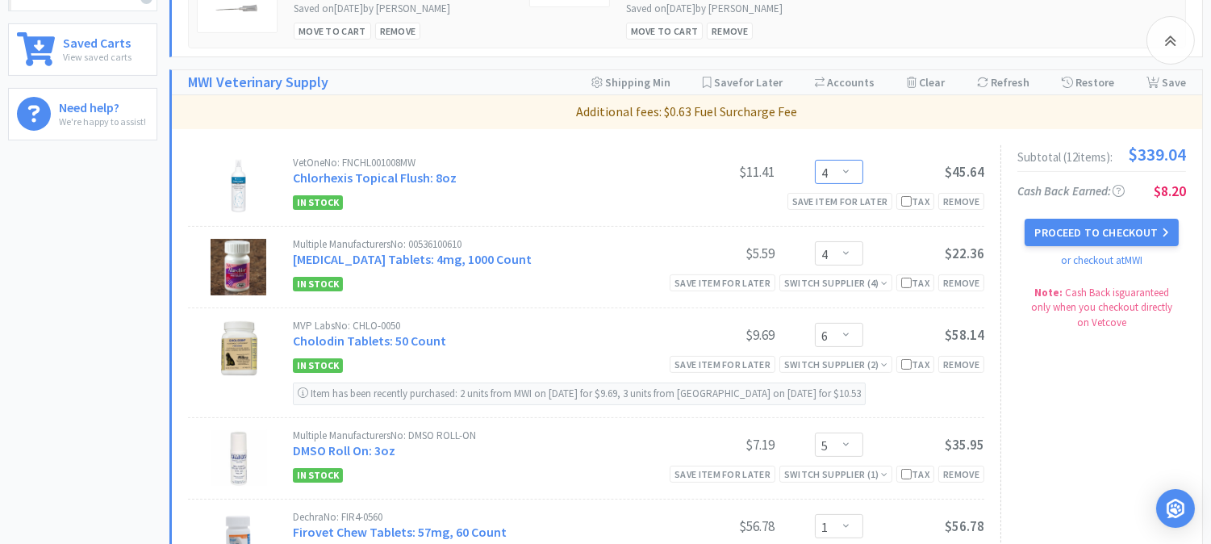
click at [843, 174] on select "Enter Quantity 1 2 3 4 5 6 7 8 9 10 11 12 13 14 15 16 17 18 19 20 Enter Quantity" at bounding box center [839, 172] width 48 height 24
click at [815, 160] on select "Enter Quantity 1 2 3 4 5 6 7 8 9 10 11 12 13 14 15 16 17 18 19 20 Enter Quantity" at bounding box center [839, 172] width 48 height 24
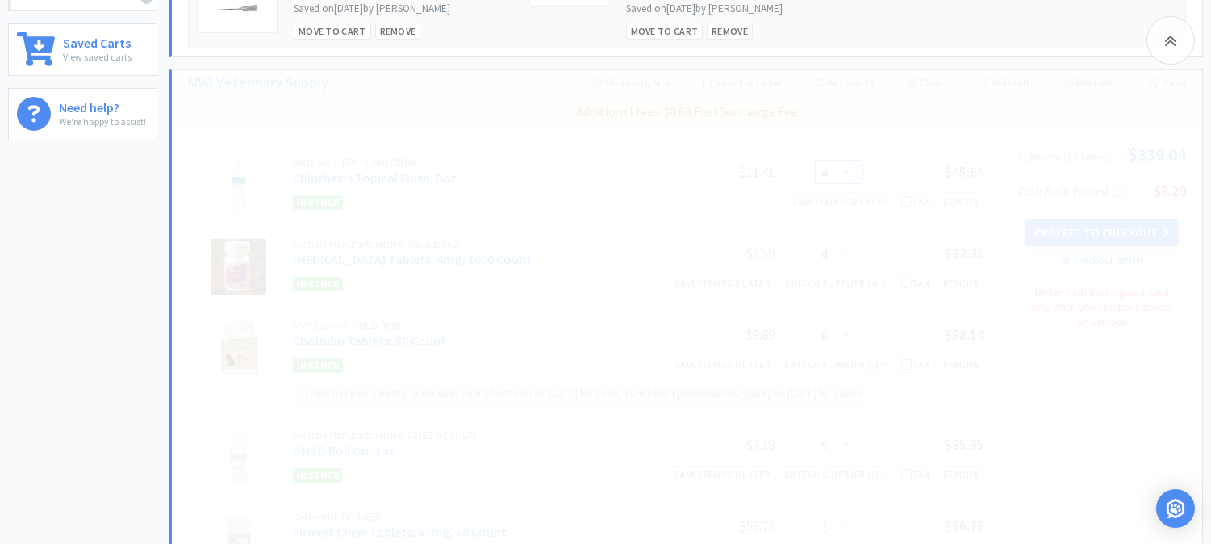
select select "2"
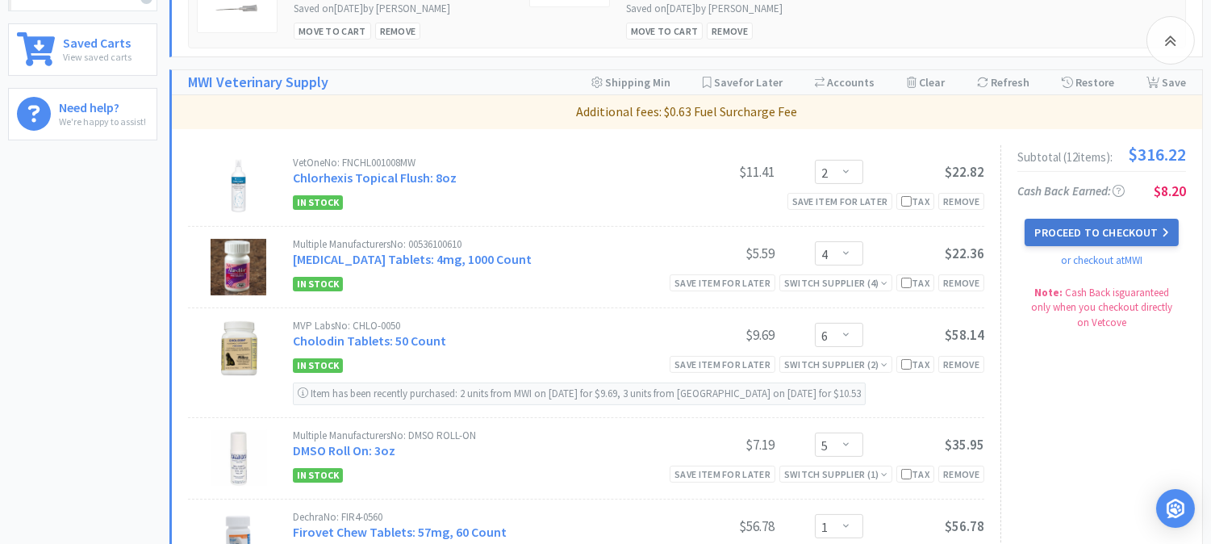
click at [1105, 228] on button "Proceed to Checkout" at bounding box center [1101, 232] width 153 height 27
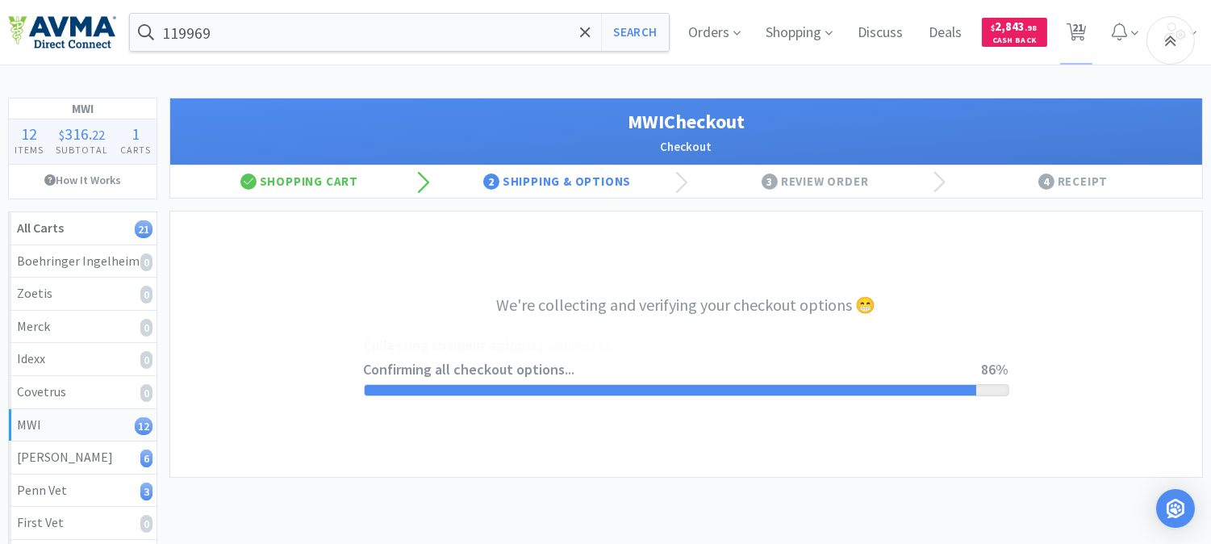
select select "CC_9481287516445253"
select select "FXY"
select select "RPS"
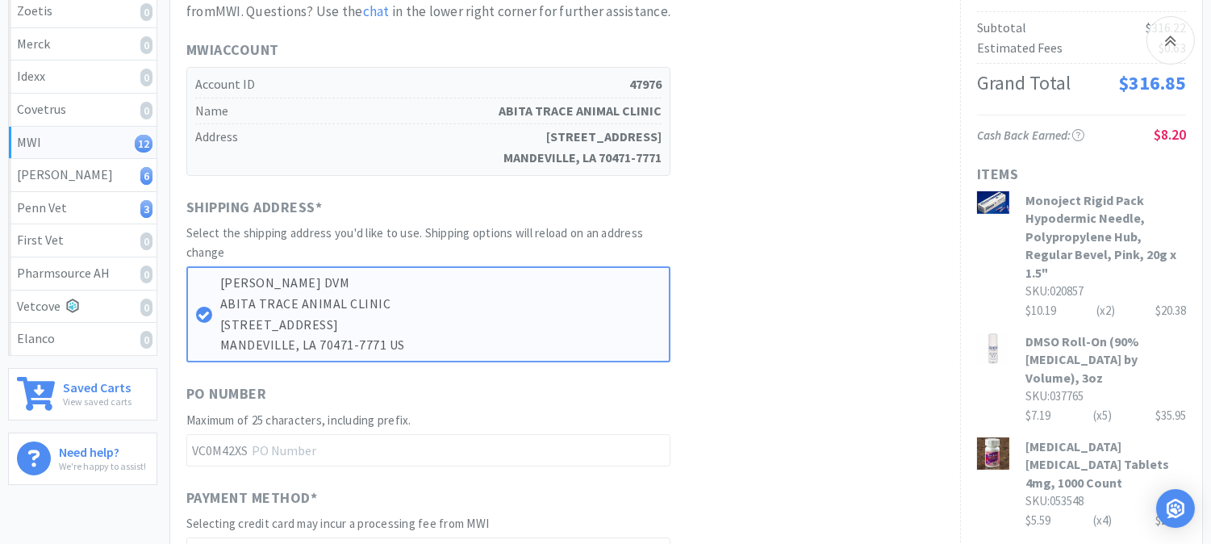
scroll to position [358, 0]
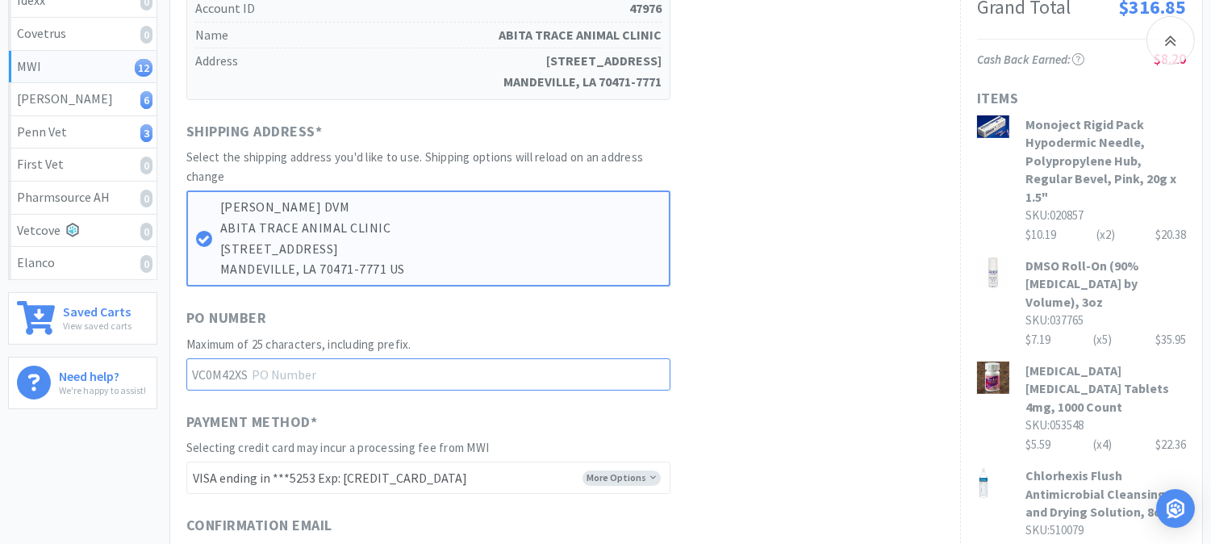
click at [307, 368] on input "text" at bounding box center [428, 374] width 484 height 32
click at [275, 366] on input "text" at bounding box center [428, 374] width 484 height 32
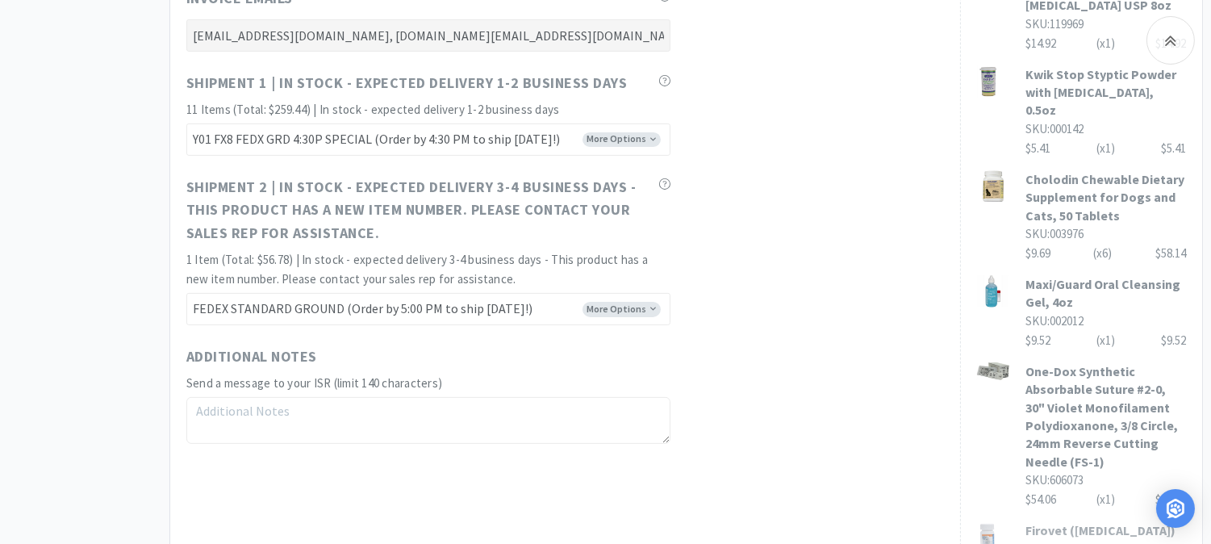
scroll to position [1165, 0]
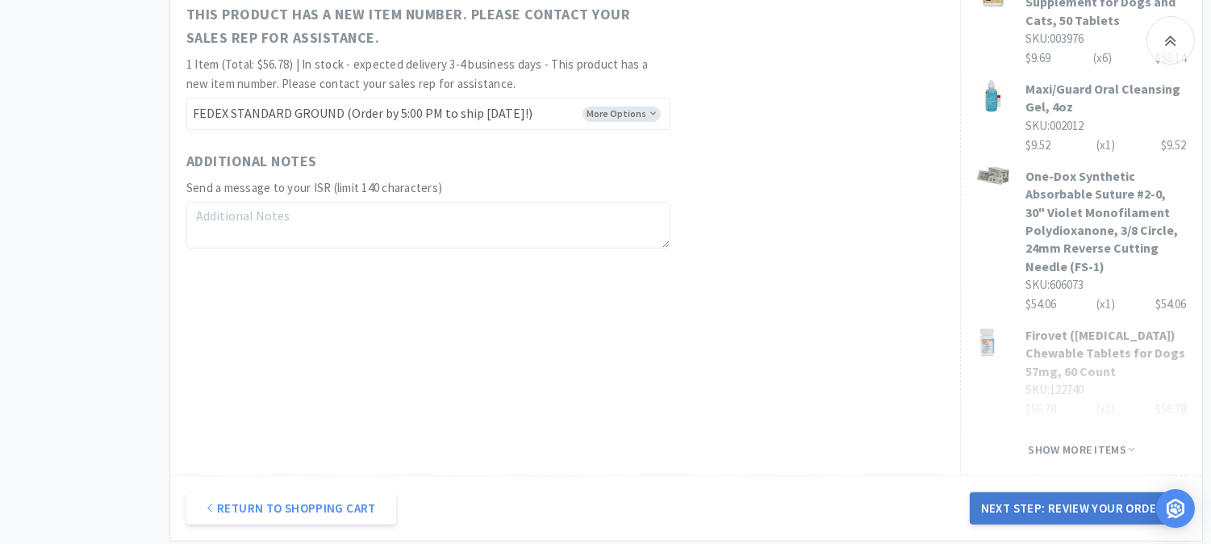
type input "52303"
click at [1082, 492] on button "Next Step: Review Your Order" at bounding box center [1078, 508] width 216 height 32
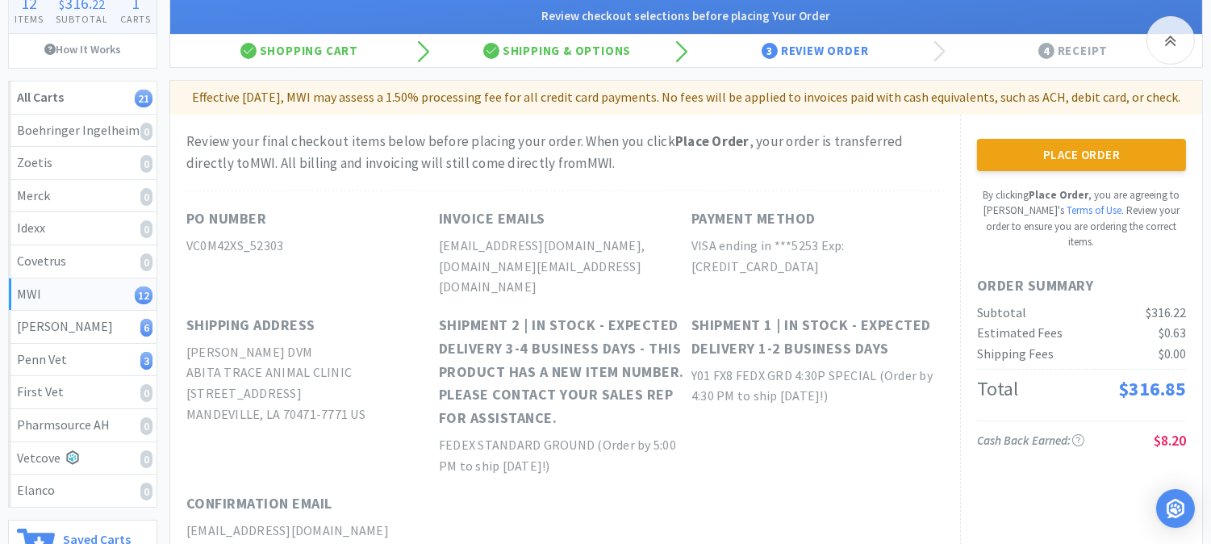
scroll to position [179, 0]
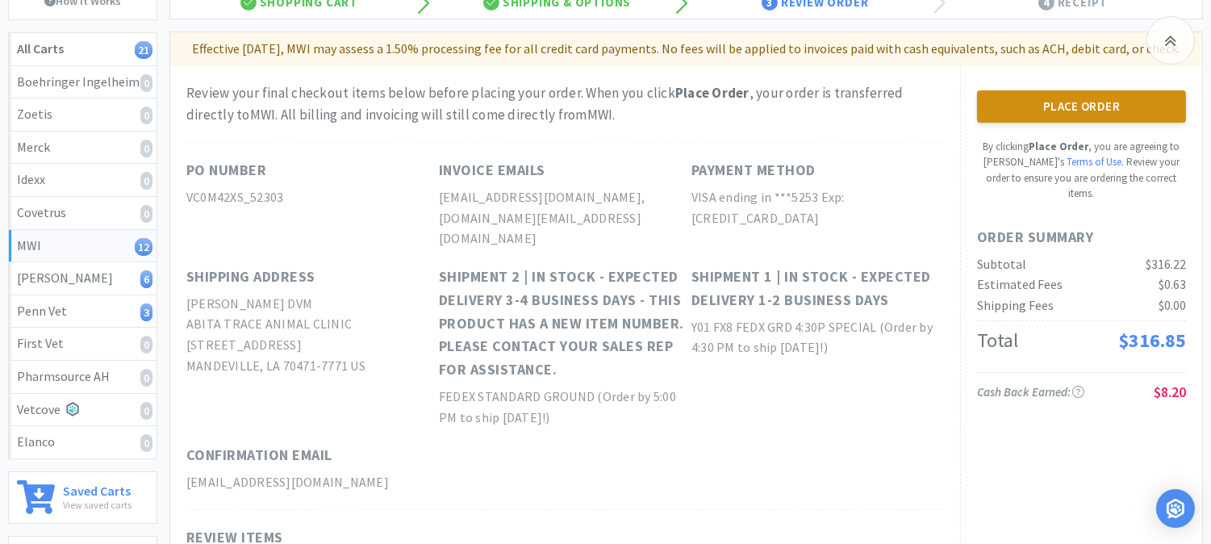
click at [1087, 123] on button "Place Order" at bounding box center [1081, 106] width 209 height 32
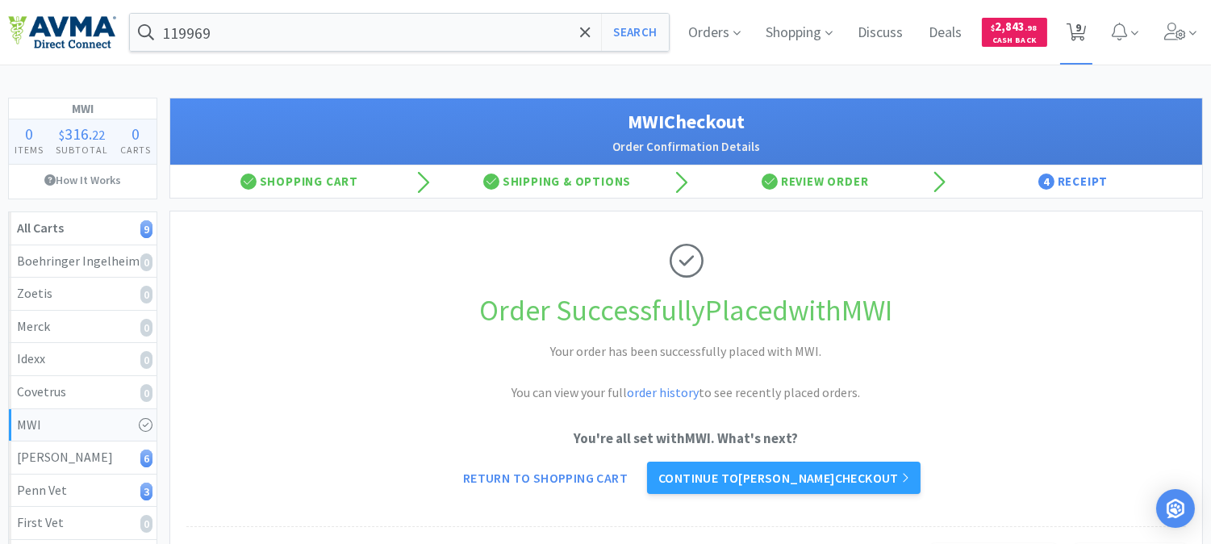
click at [1073, 26] on icon at bounding box center [1077, 32] width 20 height 18
select select "10"
select select "2"
select select "3"
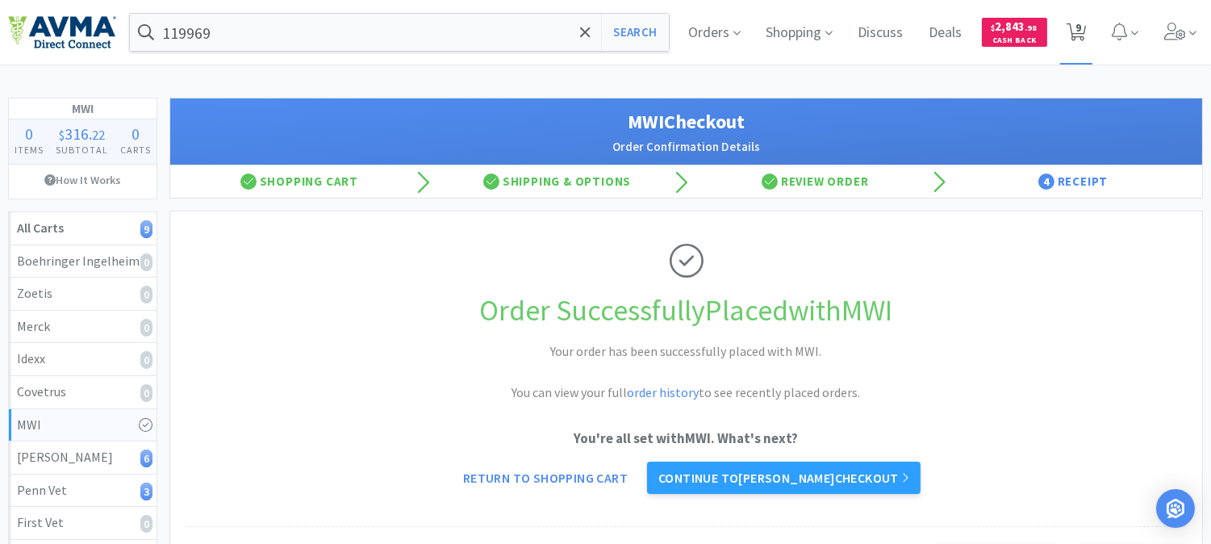
select select "2"
select select "1"
select select "2"
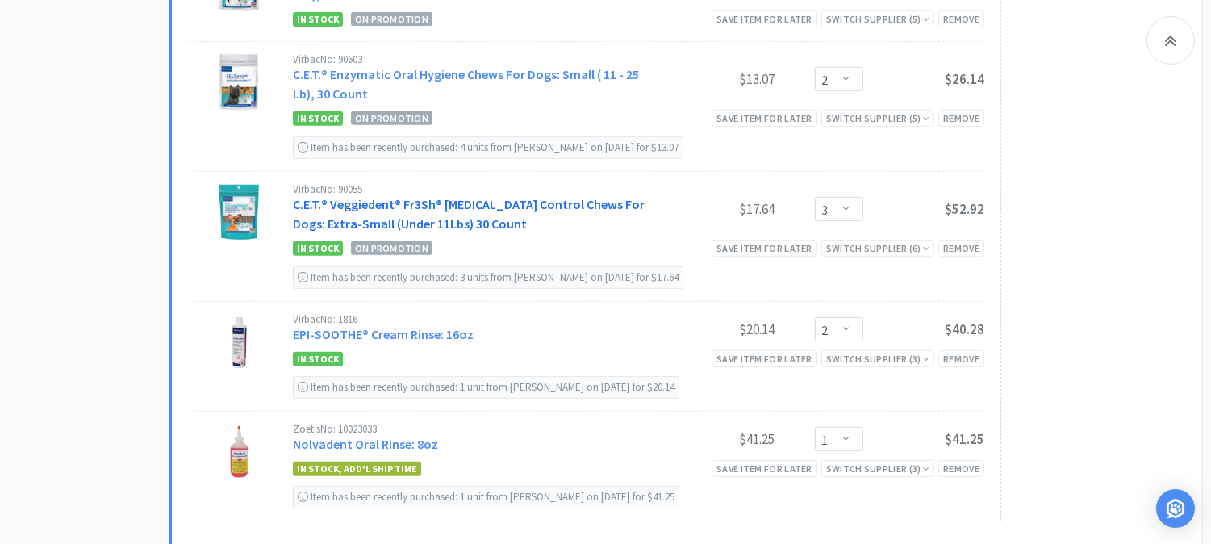
scroll to position [1344, 0]
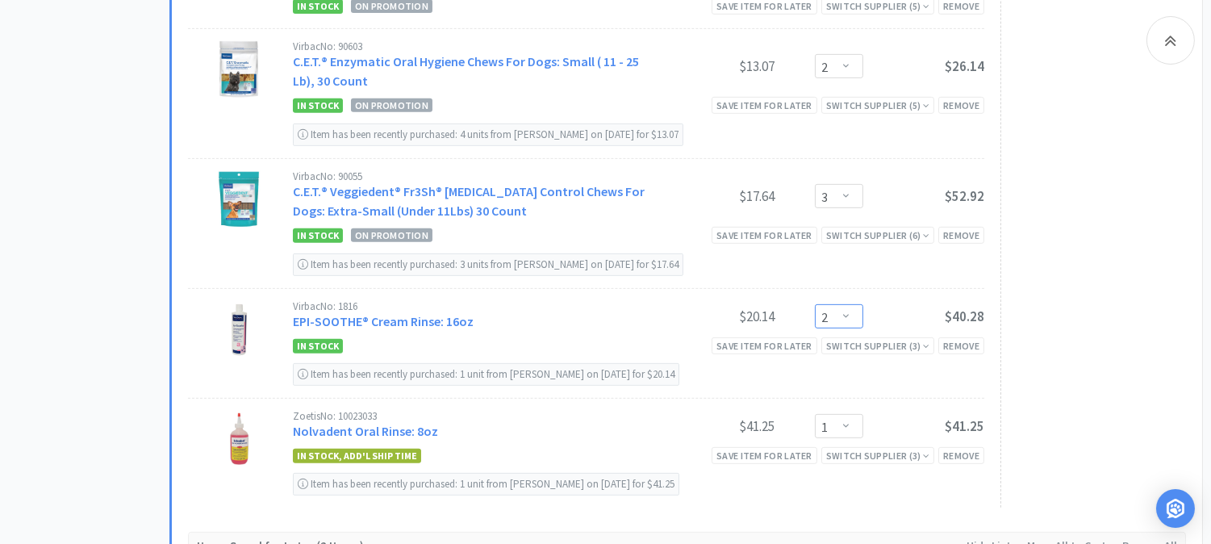
click at [849, 318] on select "Enter Quantity 1 2 3 4 5 6 7 8 9 10 11 12 13 14 15 16 17 18 19 20 Enter Quantity" at bounding box center [839, 316] width 48 height 24
click at [815, 304] on select "Enter Quantity 1 2 3 4 5 6 7 8 9 10 11 12 13 14 15 16 17 18 19 20 Enter Quantity" at bounding box center [839, 316] width 48 height 24
select select "3"
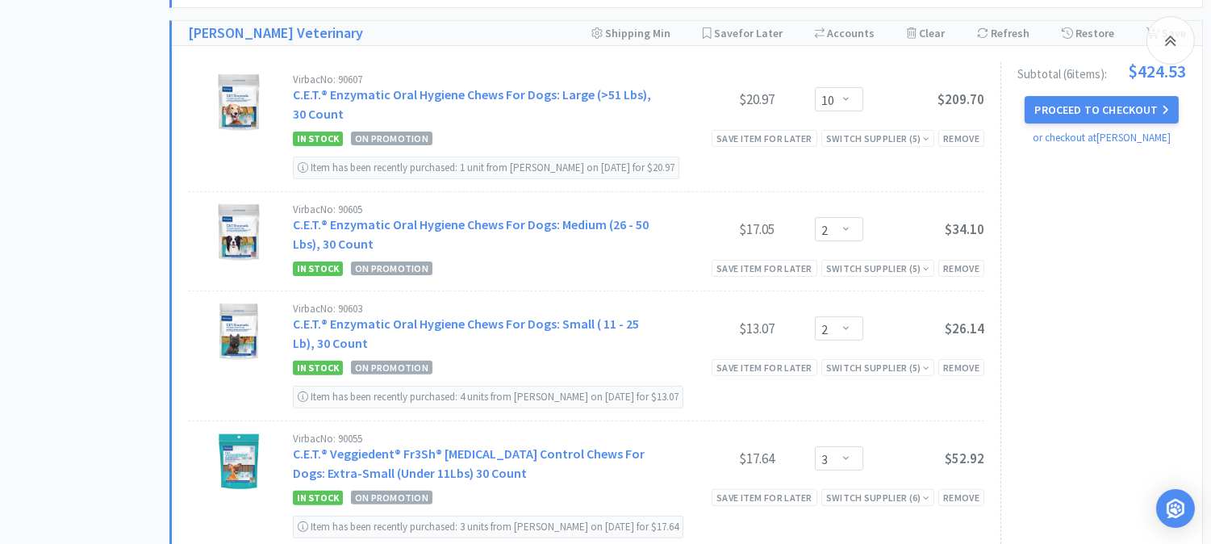
scroll to position [986, 0]
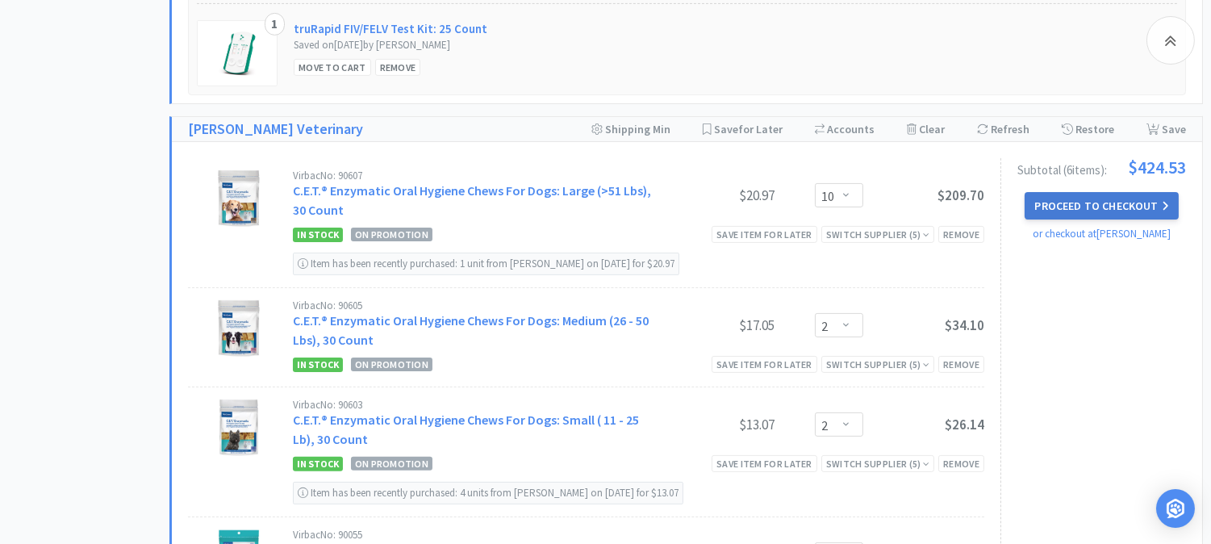
click at [1100, 208] on button "Proceed to Checkout" at bounding box center [1101, 205] width 153 height 27
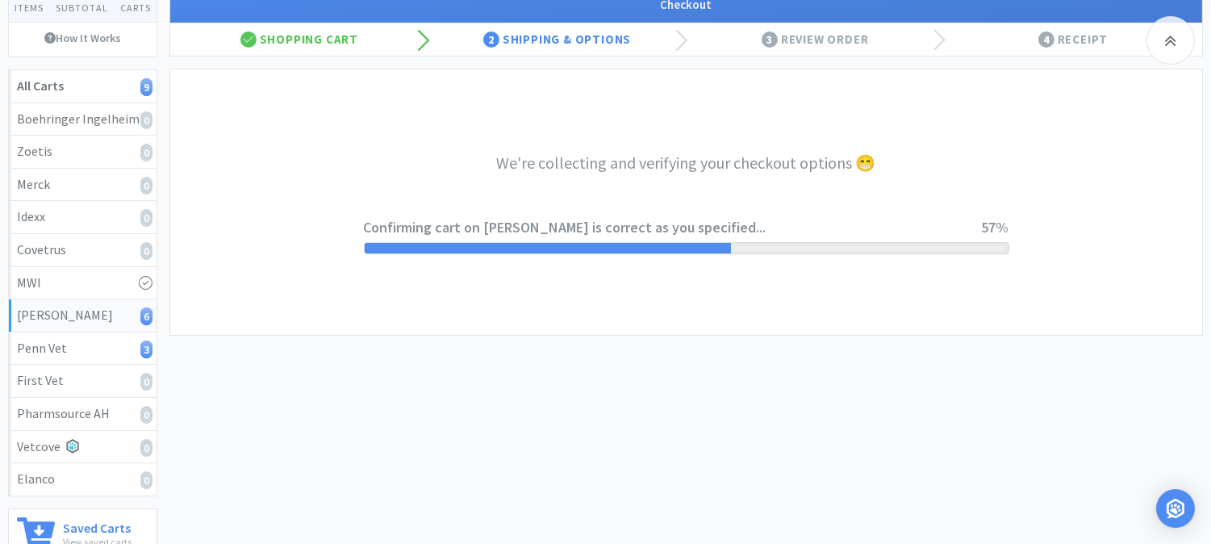
scroll to position [106, 0]
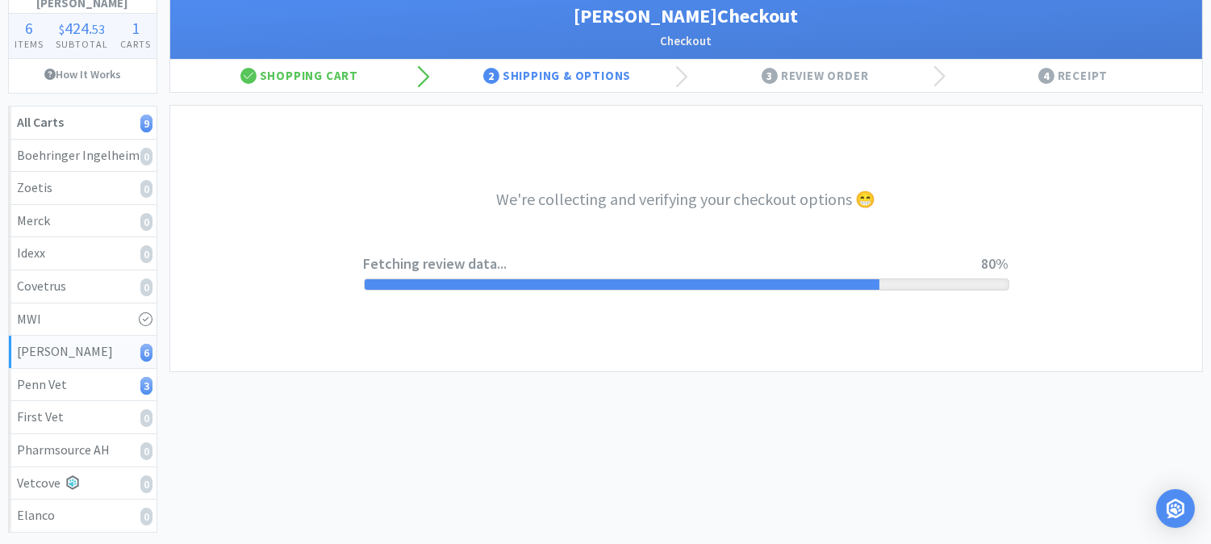
select select "1"
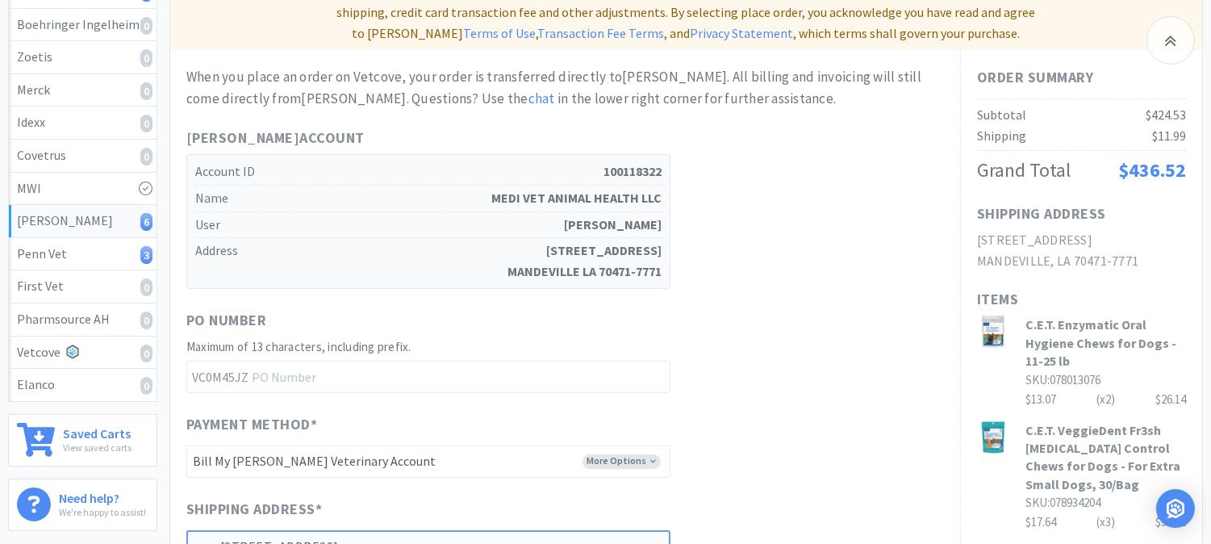
scroll to position [269, 0]
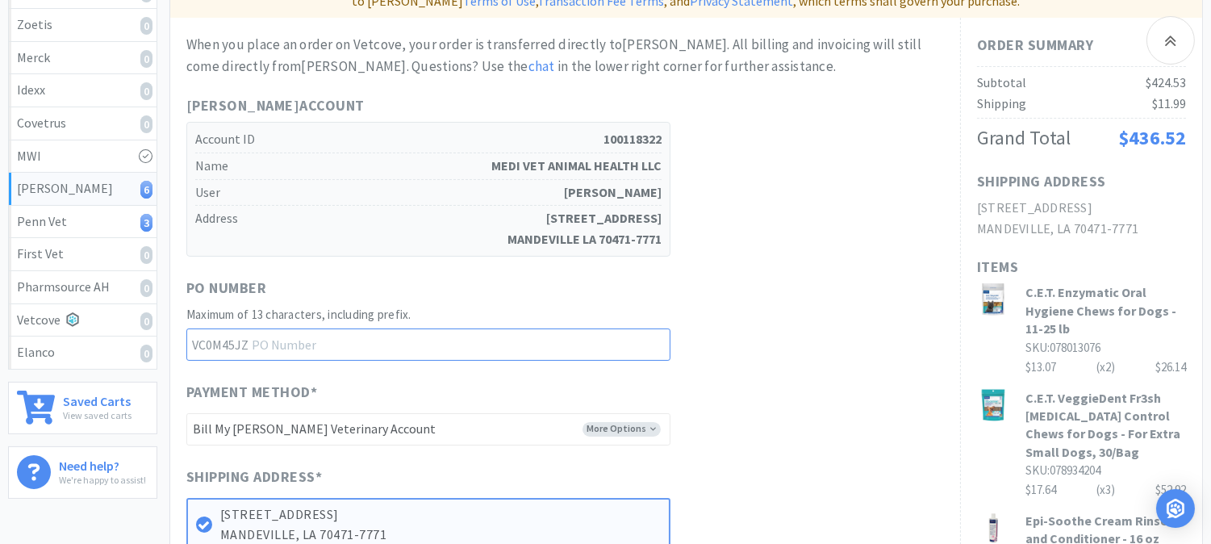
click at [325, 328] on input "text" at bounding box center [428, 344] width 484 height 32
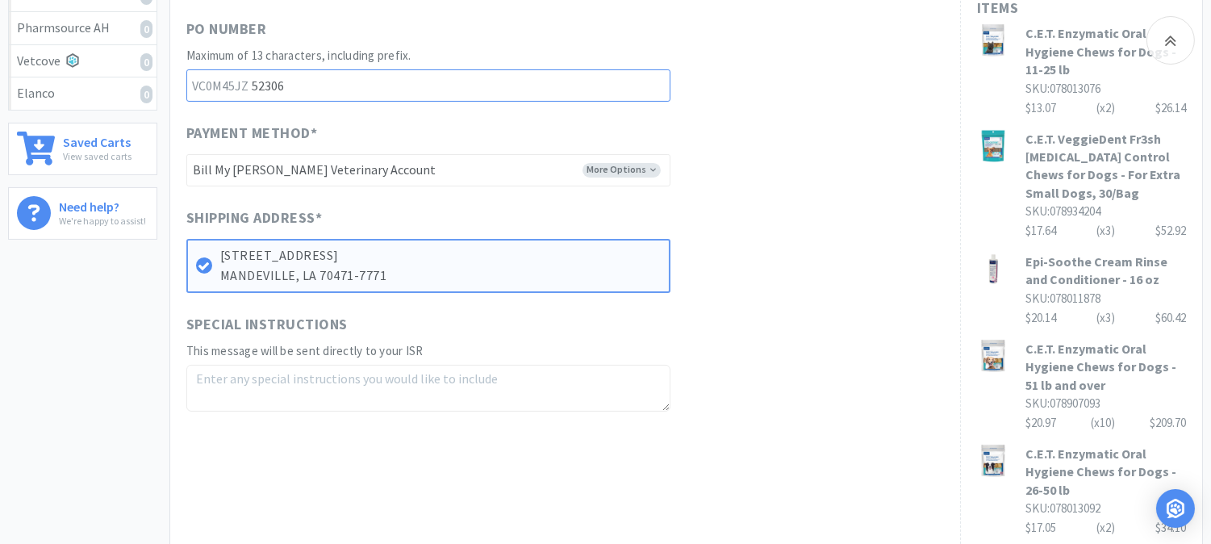
scroll to position [537, 0]
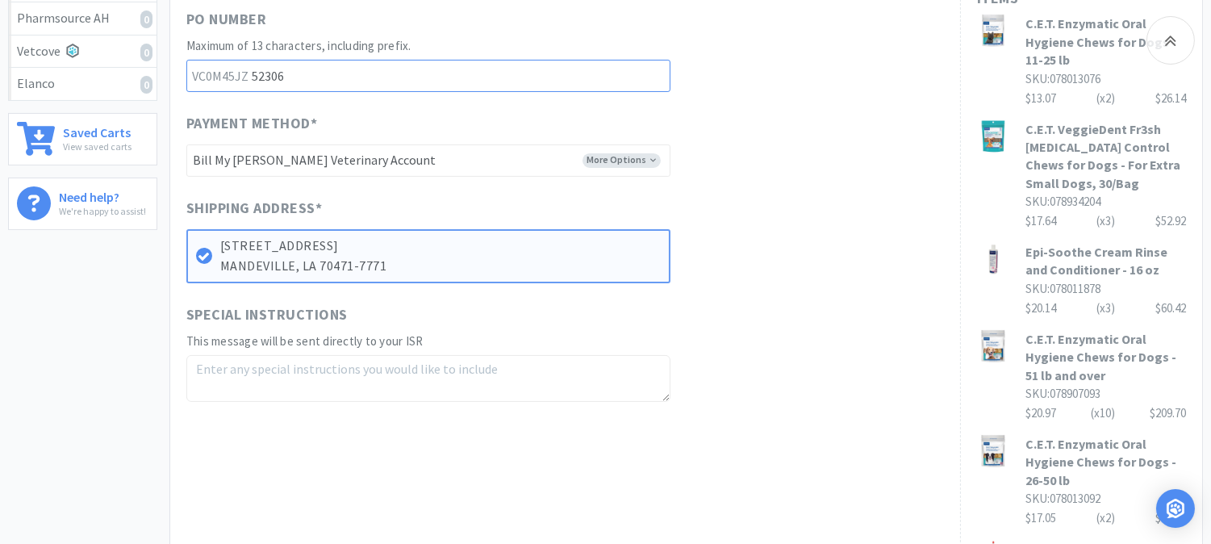
type input "52306"
click at [257, 355] on textarea at bounding box center [428, 378] width 484 height 47
paste textarea "Free 078907093 x 2"
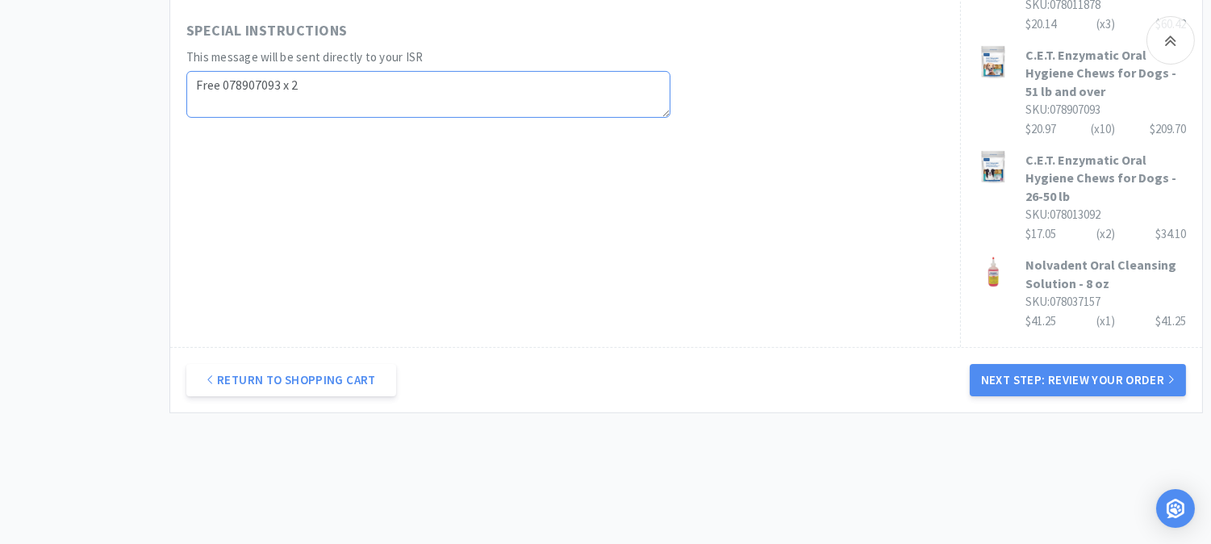
scroll to position [835, 0]
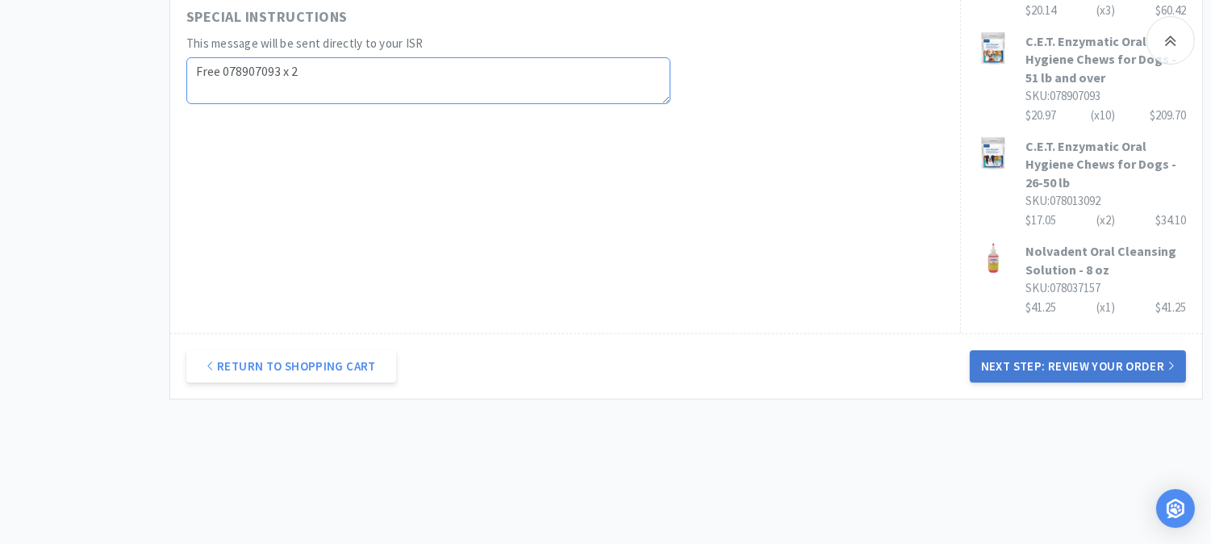
type textarea "Free 078907093 x 2"
click at [1101, 350] on button "Next Step: Review Your Order" at bounding box center [1078, 366] width 216 height 32
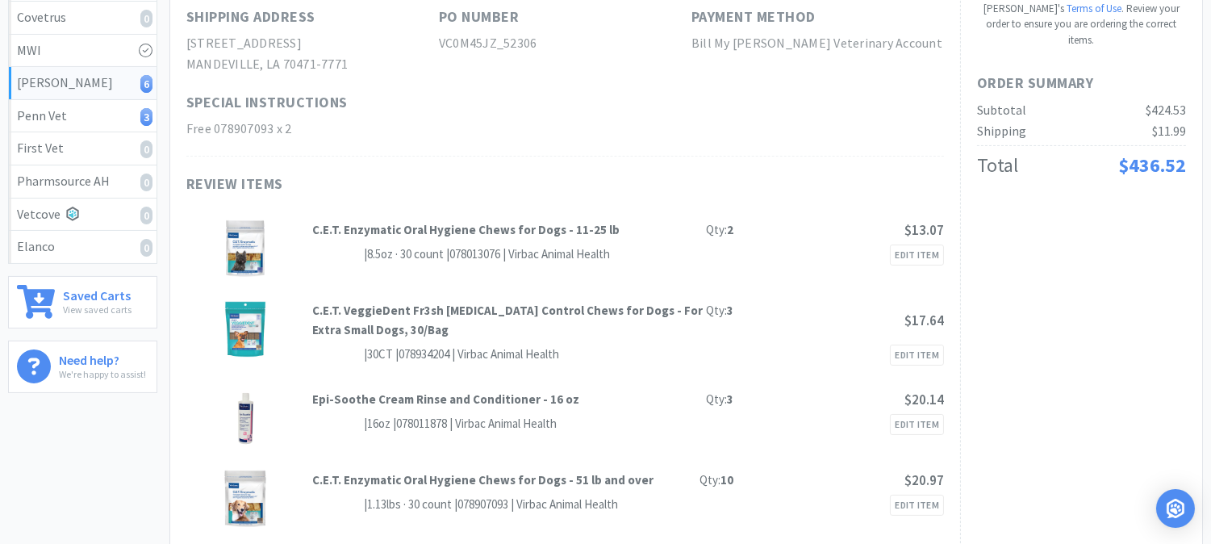
scroll to position [0, 0]
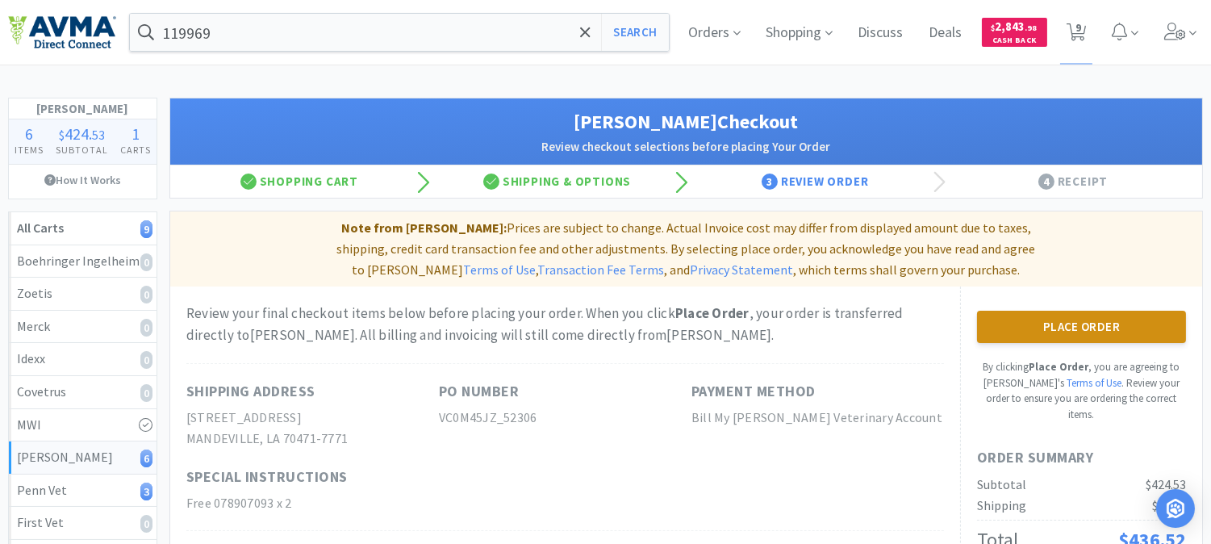
click at [1022, 311] on button "Place Order" at bounding box center [1081, 327] width 209 height 32
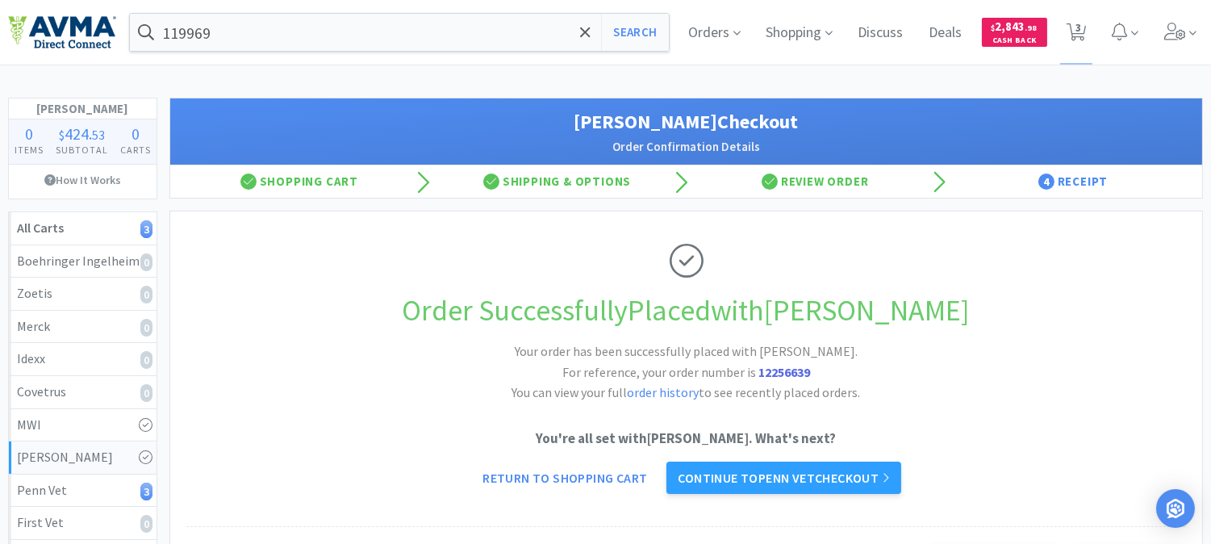
click at [787, 374] on strong "12256639" at bounding box center [784, 372] width 52 height 16
copy strong "12256639"
